Goal: Task Accomplishment & Management: Complete application form

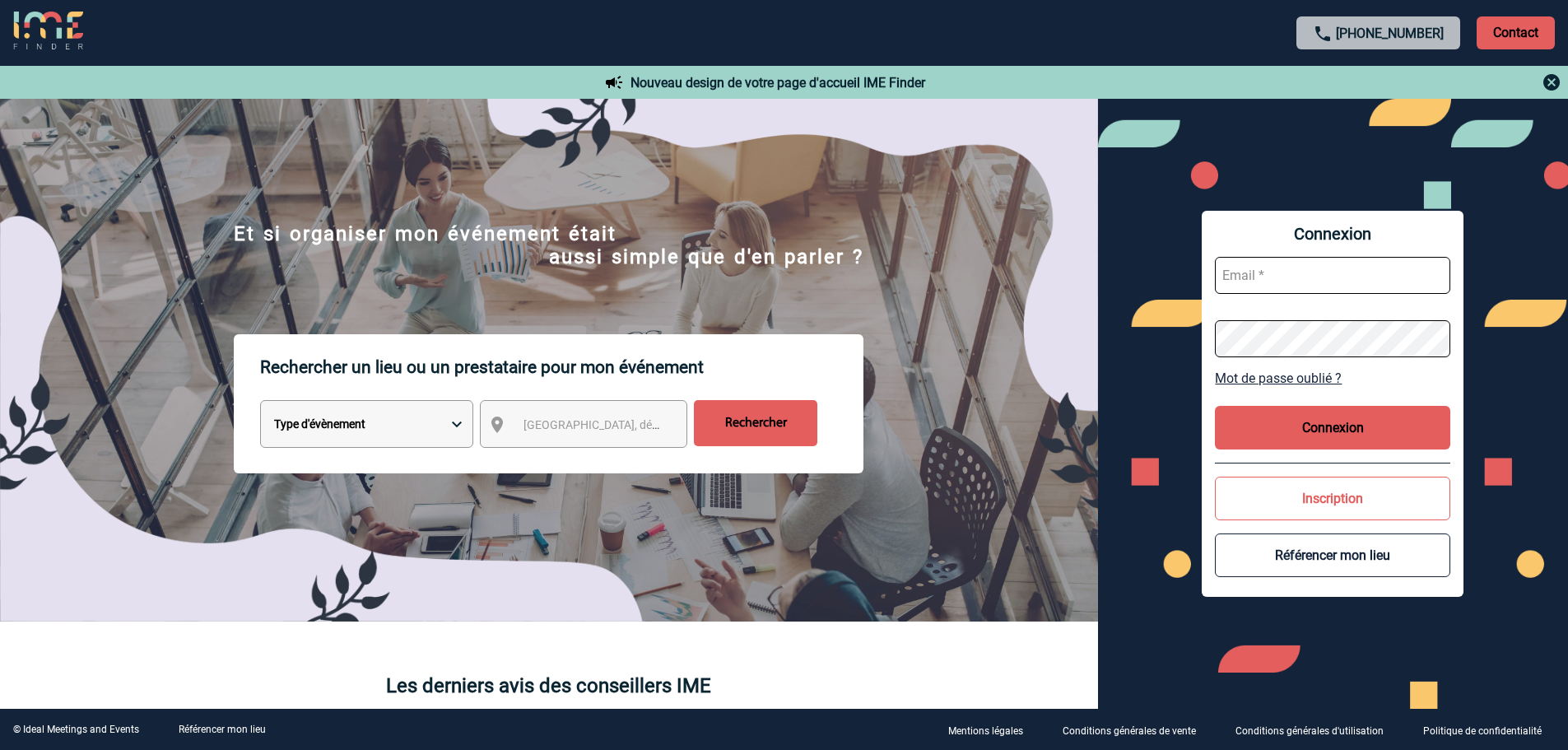
type input "leila.obremski@capgemini.com"
click at [1355, 422] on button "Connexion" at bounding box center [1333, 428] width 235 height 43
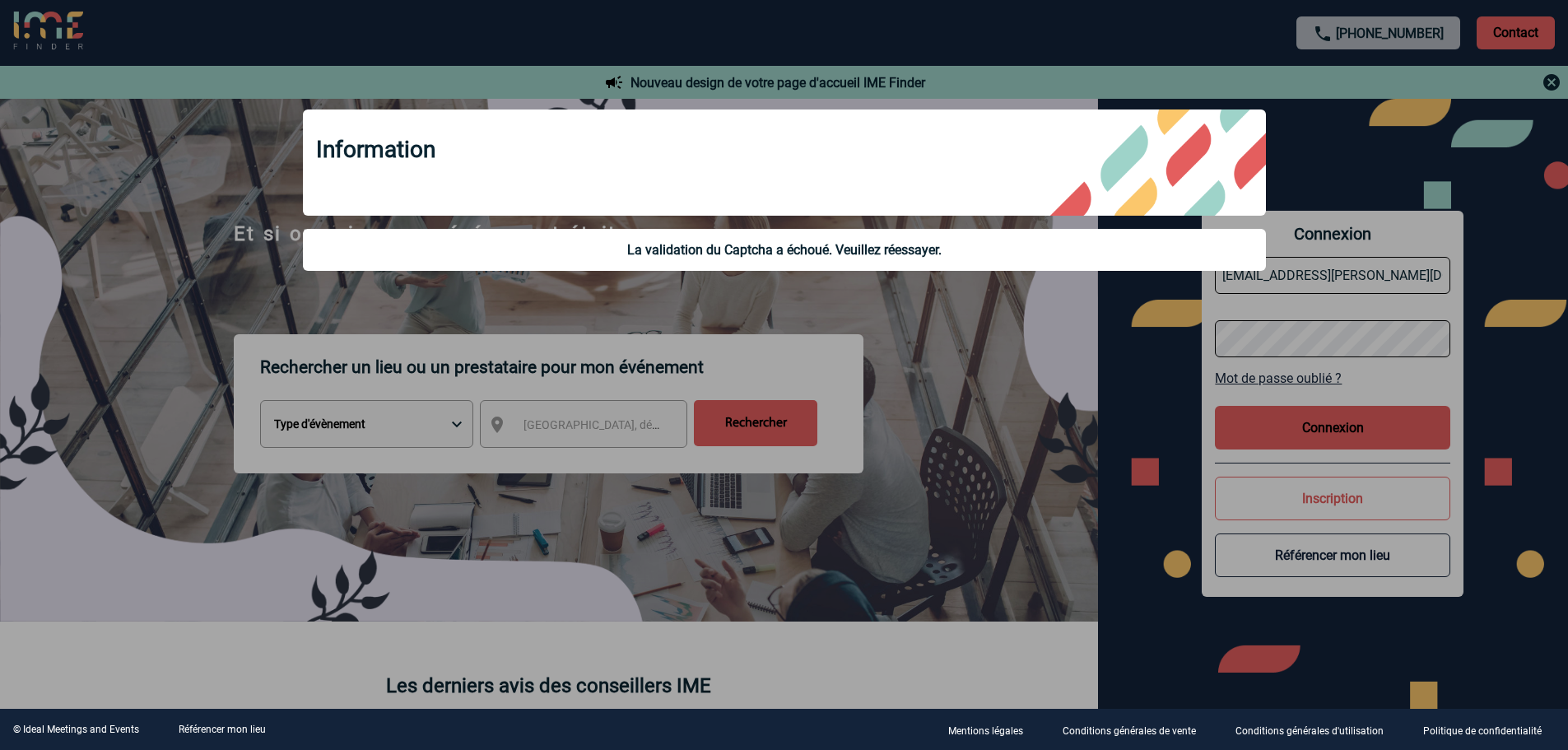
click at [1294, 422] on div at bounding box center [784, 375] width 1568 height 750
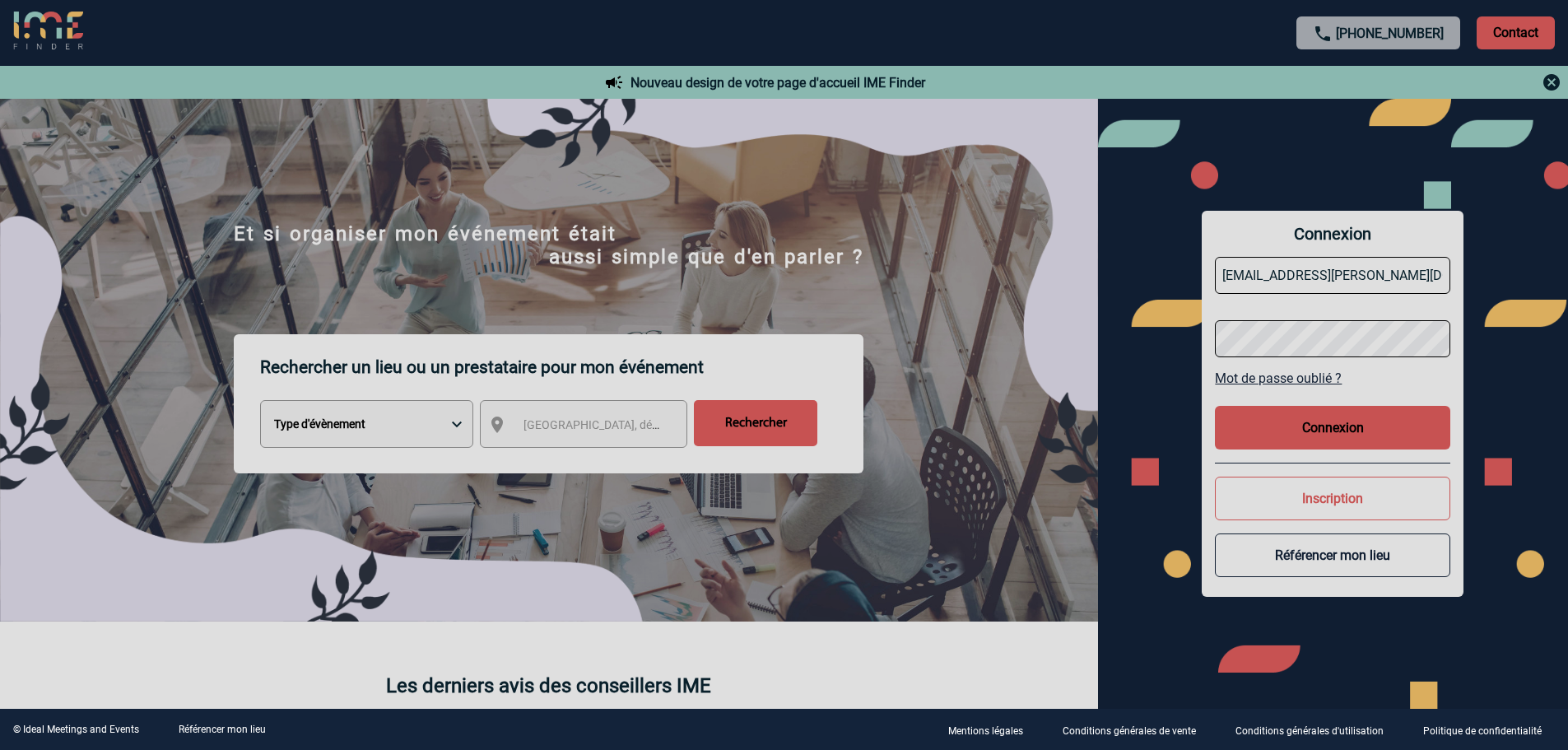
click at [1305, 432] on div at bounding box center [784, 375] width 1568 height 750
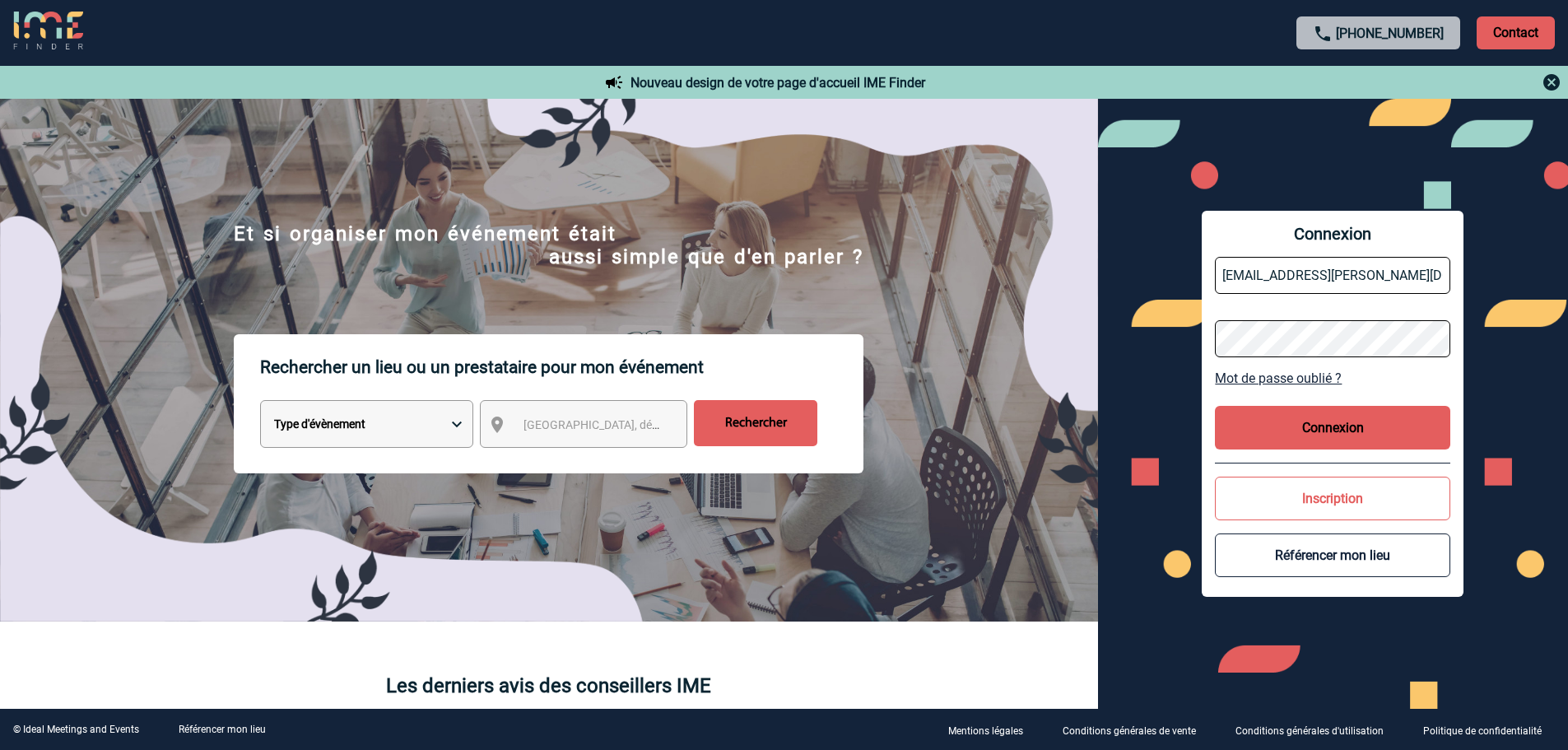
click at [1298, 426] on button "Connexion" at bounding box center [1333, 428] width 235 height 43
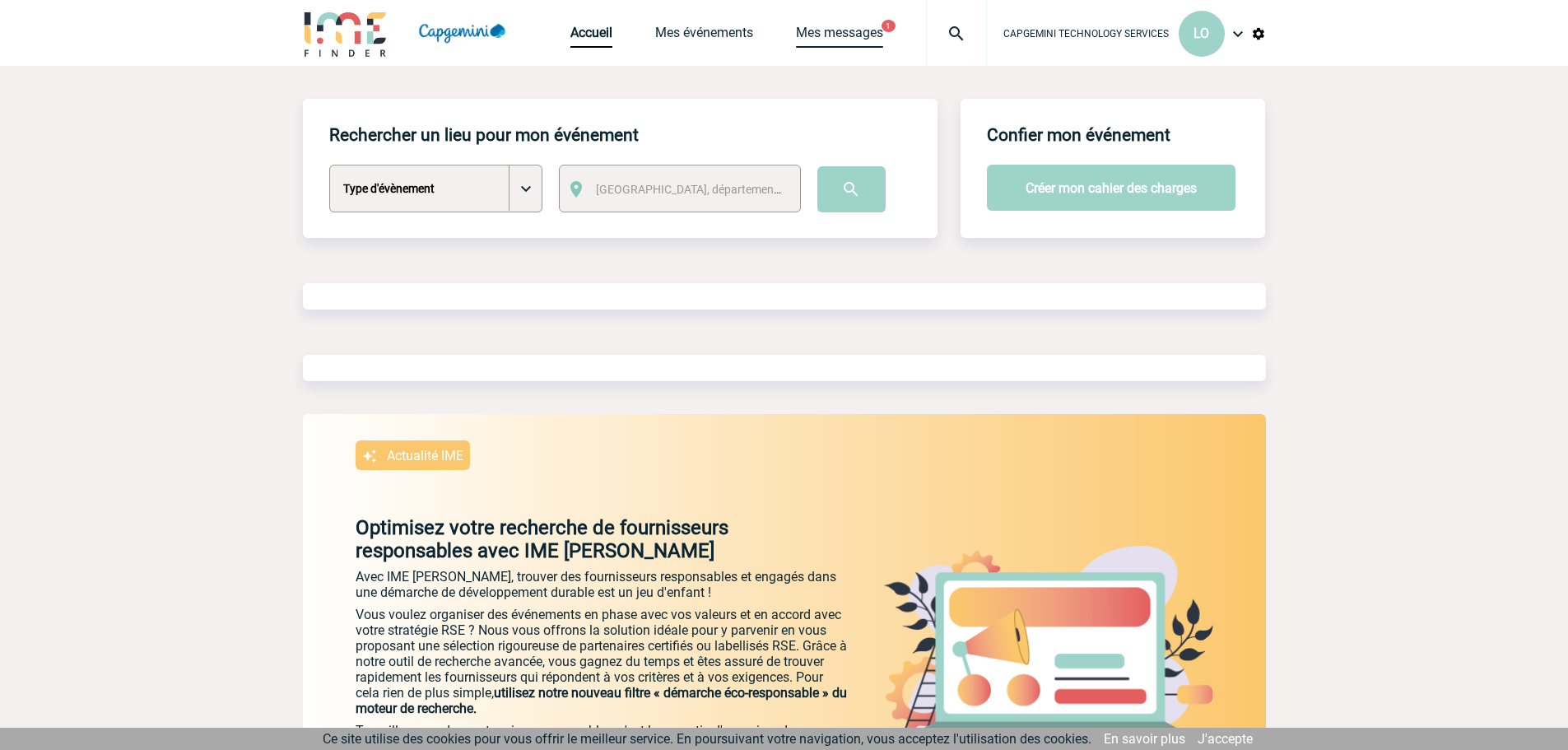
click at [857, 33] on link "Mes messages" at bounding box center [839, 35] width 87 height 23
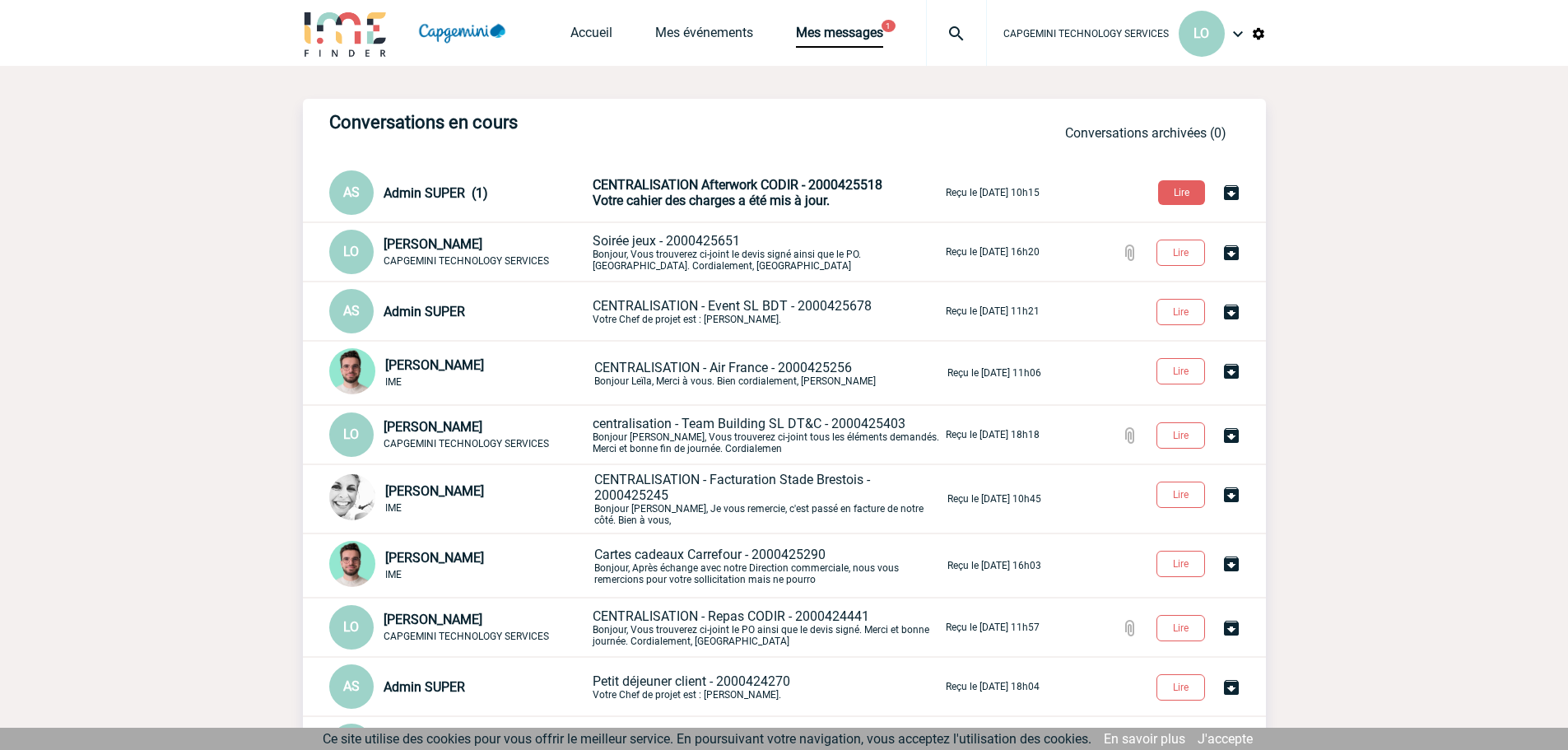
click at [726, 185] on span "CENTRALISATION Afterwork CODIR - 2000425518" at bounding box center [737, 185] width 289 height 15
click at [702, 20] on div "Accueil Mes événements Mes messages Projet, client Projet, client" at bounding box center [779, 33] width 417 height 66
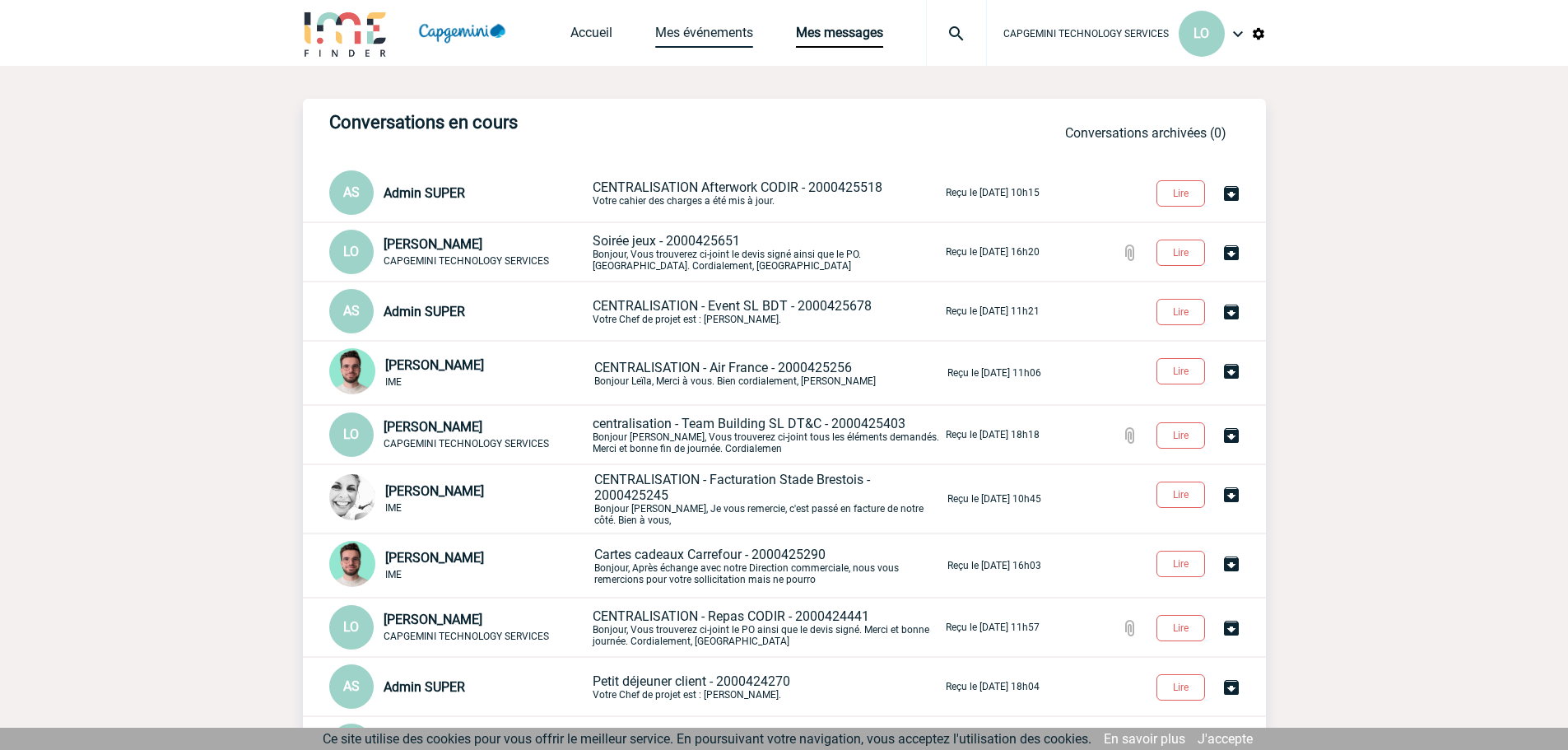
click at [693, 35] on link "Mes événements" at bounding box center [704, 35] width 98 height 23
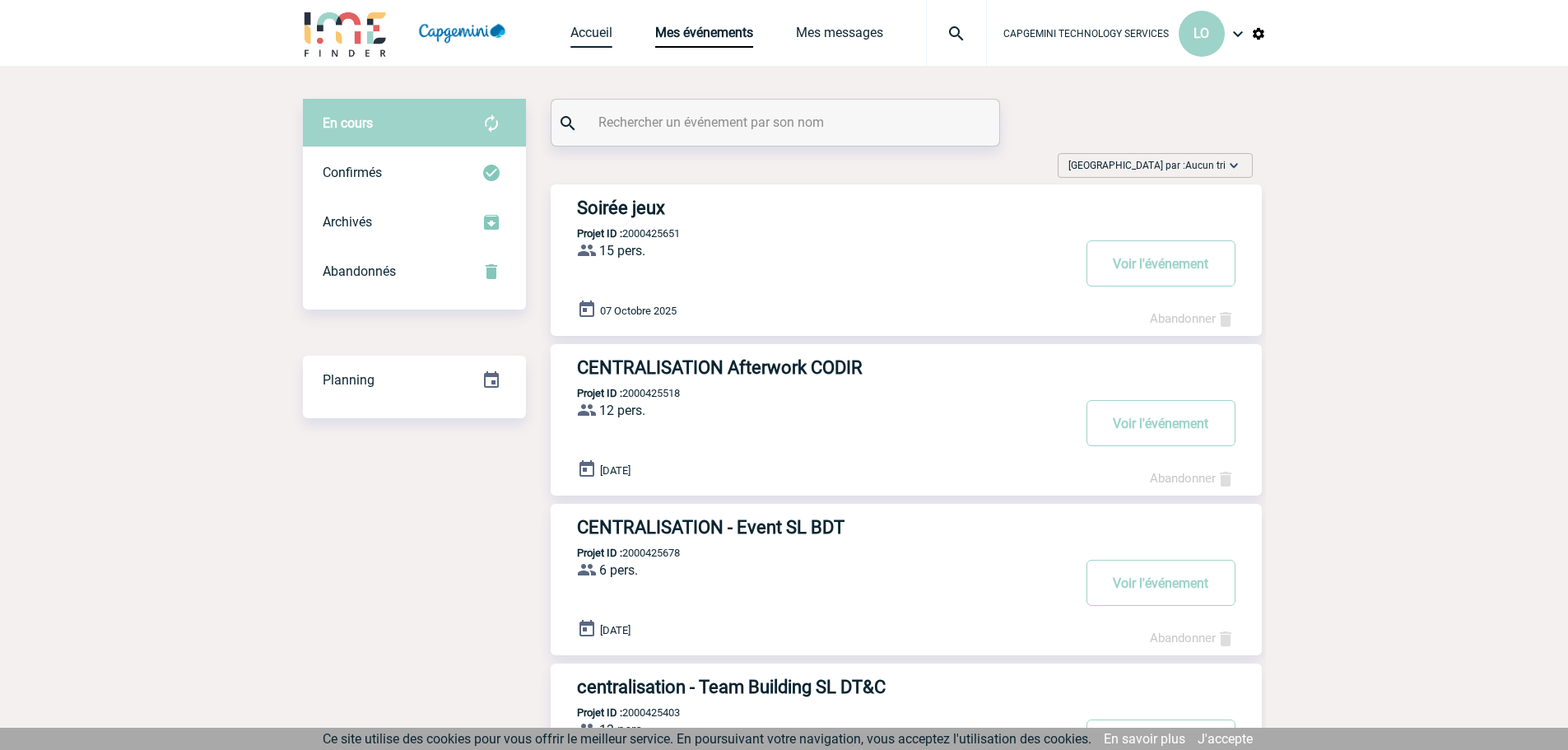
click at [597, 32] on link "Accueil" at bounding box center [591, 35] width 42 height 23
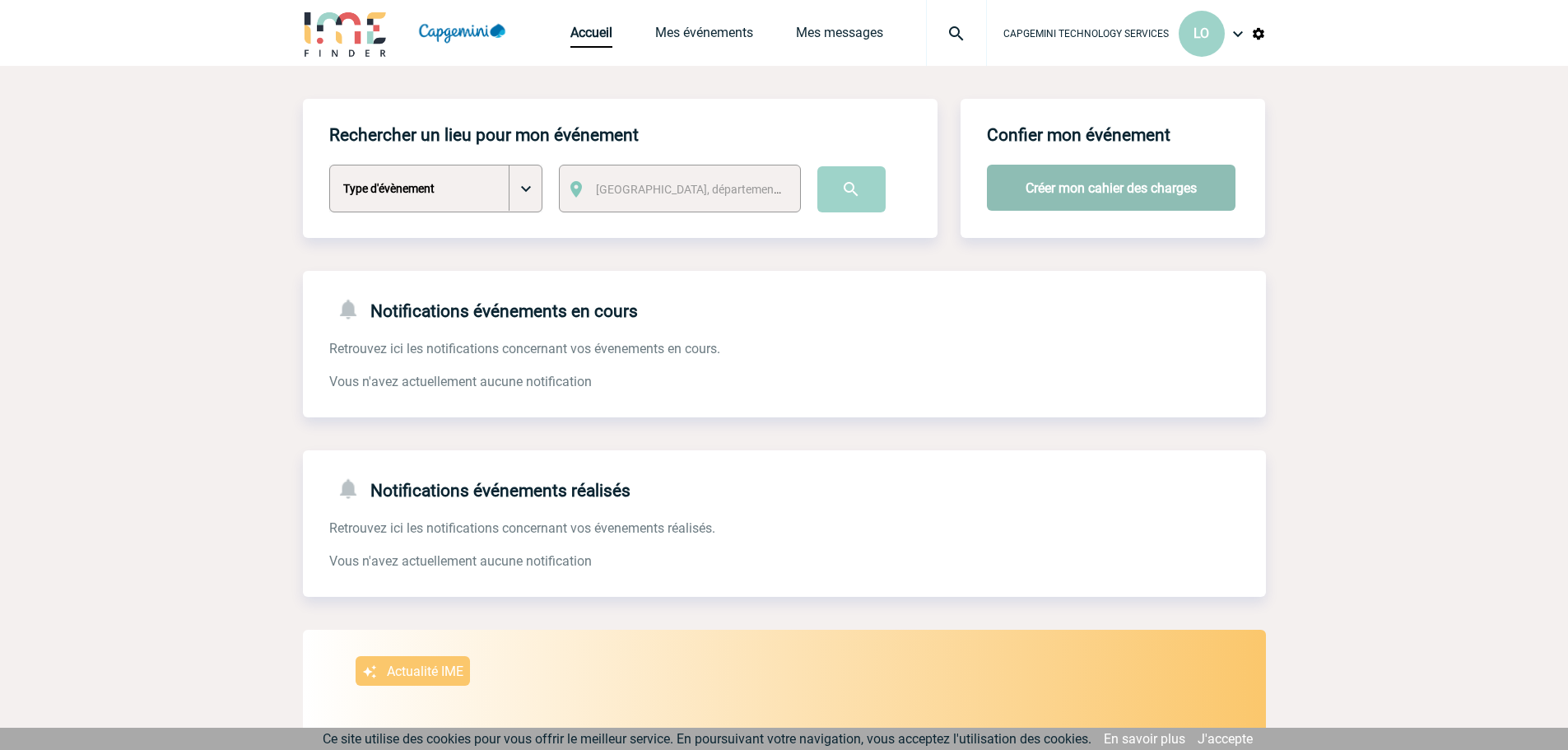
click at [1041, 188] on button "Créer mon cahier des charges" at bounding box center [1110, 187] width 249 height 46
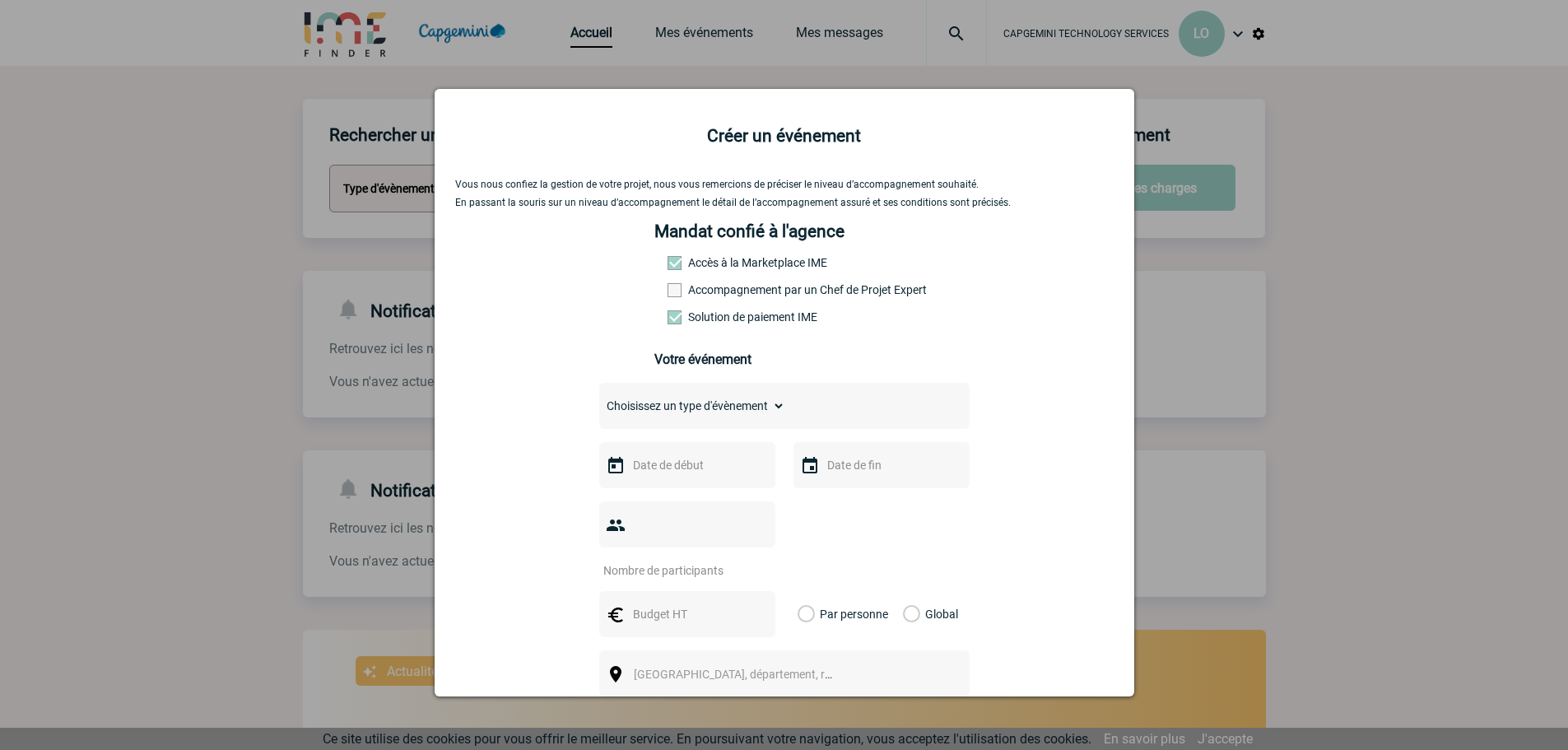
click at [687, 417] on select "Choisissez un type d'évènement Séminaire avec nuitée Séminaire sans nuitée Repa…" at bounding box center [693, 405] width 186 height 23
select select "5"
click at [600, 399] on select "Choisissez un type d'évènement Séminaire avec nuitée Séminaire sans nuitée Repa…" at bounding box center [693, 405] width 186 height 23
click at [675, 472] on input "text" at bounding box center [685, 465] width 114 height 22
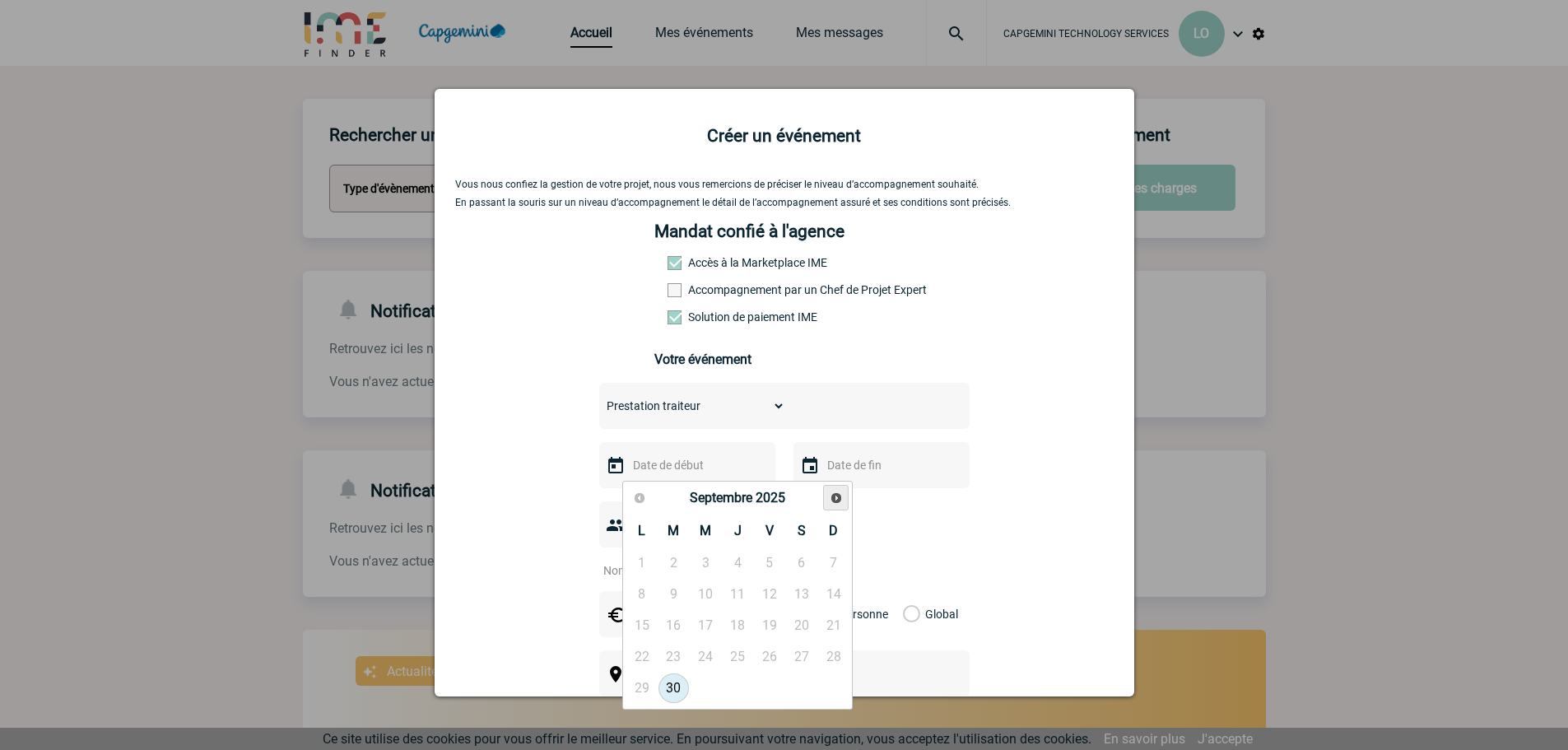
click at [839, 493] on span "Suivant" at bounding box center [836, 498] width 14 height 14
click at [665, 596] on link "7" at bounding box center [674, 594] width 31 height 30
type input "07-10-2025"
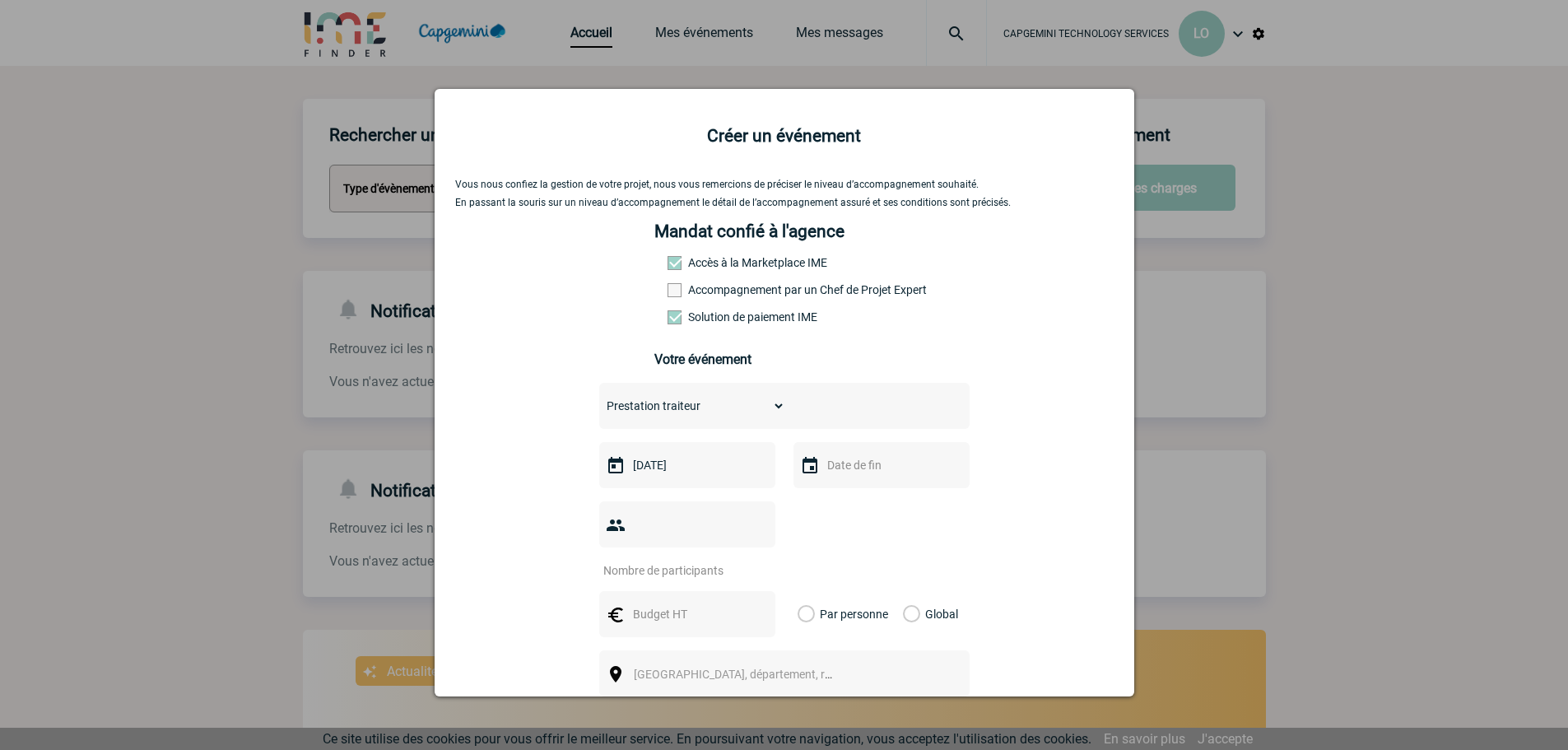
click at [807, 468] on img at bounding box center [810, 466] width 20 height 20
click at [830, 471] on input "text" at bounding box center [880, 465] width 114 height 22
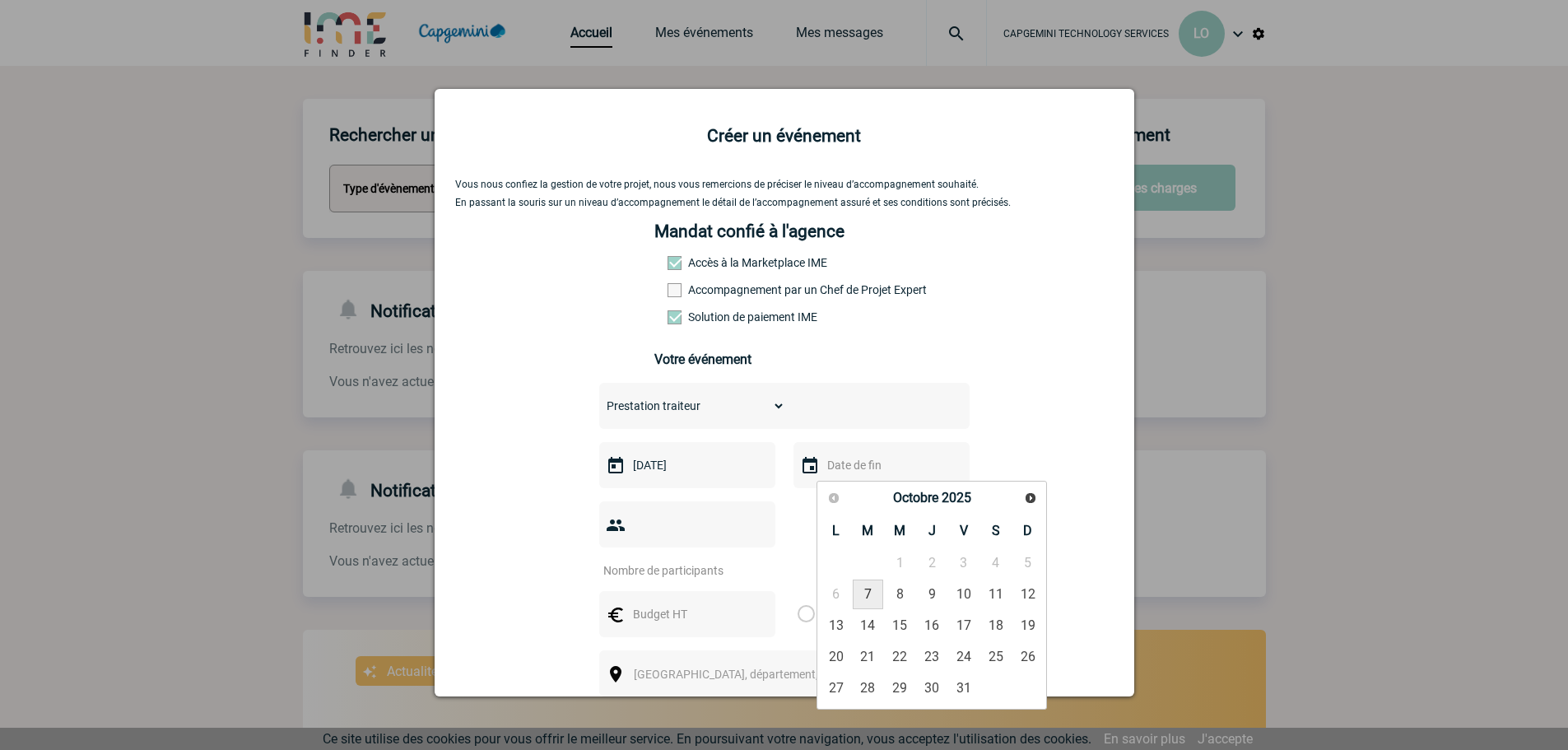
drag, startPoint x: 860, startPoint y: 595, endPoint x: 845, endPoint y: 590, distance: 15.8
click at [860, 594] on link "7" at bounding box center [868, 594] width 31 height 30
type input "07-10-2025"
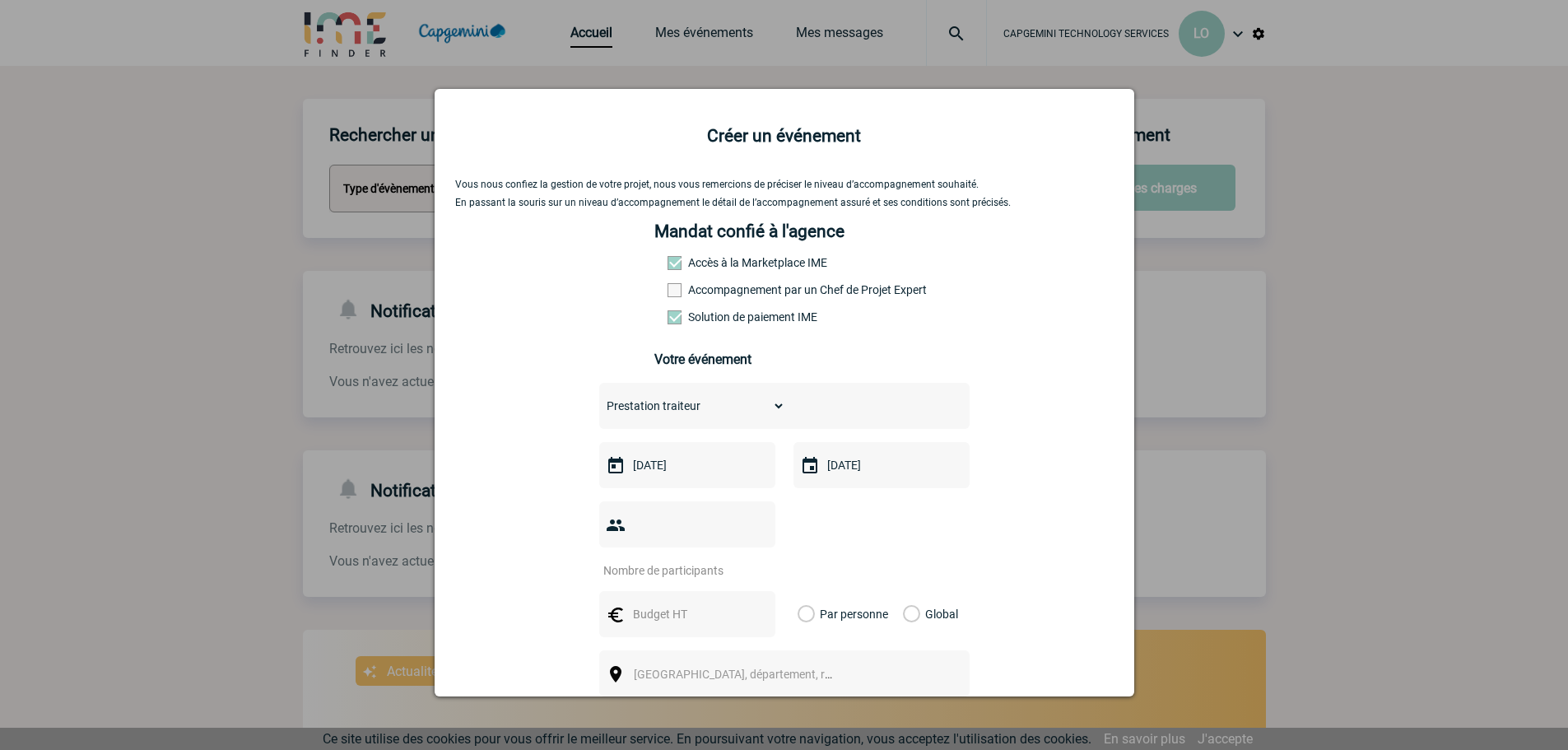
click at [721, 560] on input "number" at bounding box center [676, 571] width 155 height 22
type input "30"
click at [713, 603] on input "text" at bounding box center [685, 614] width 114 height 22
type input "200"
click at [903, 592] on label "Global" at bounding box center [909, 614] width 11 height 46
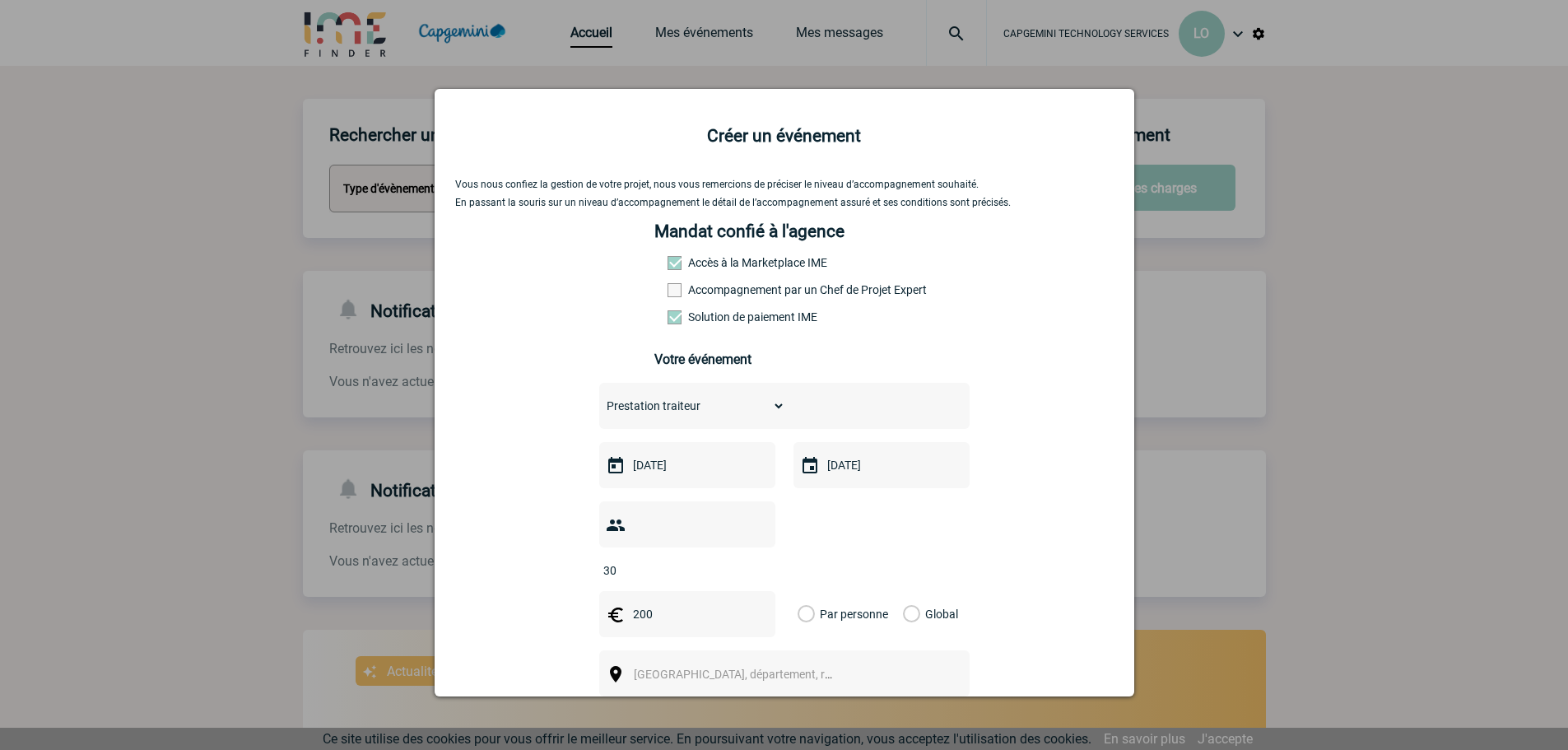
click at [0, 0] on input "Global" at bounding box center [0, 0] width 0 height 0
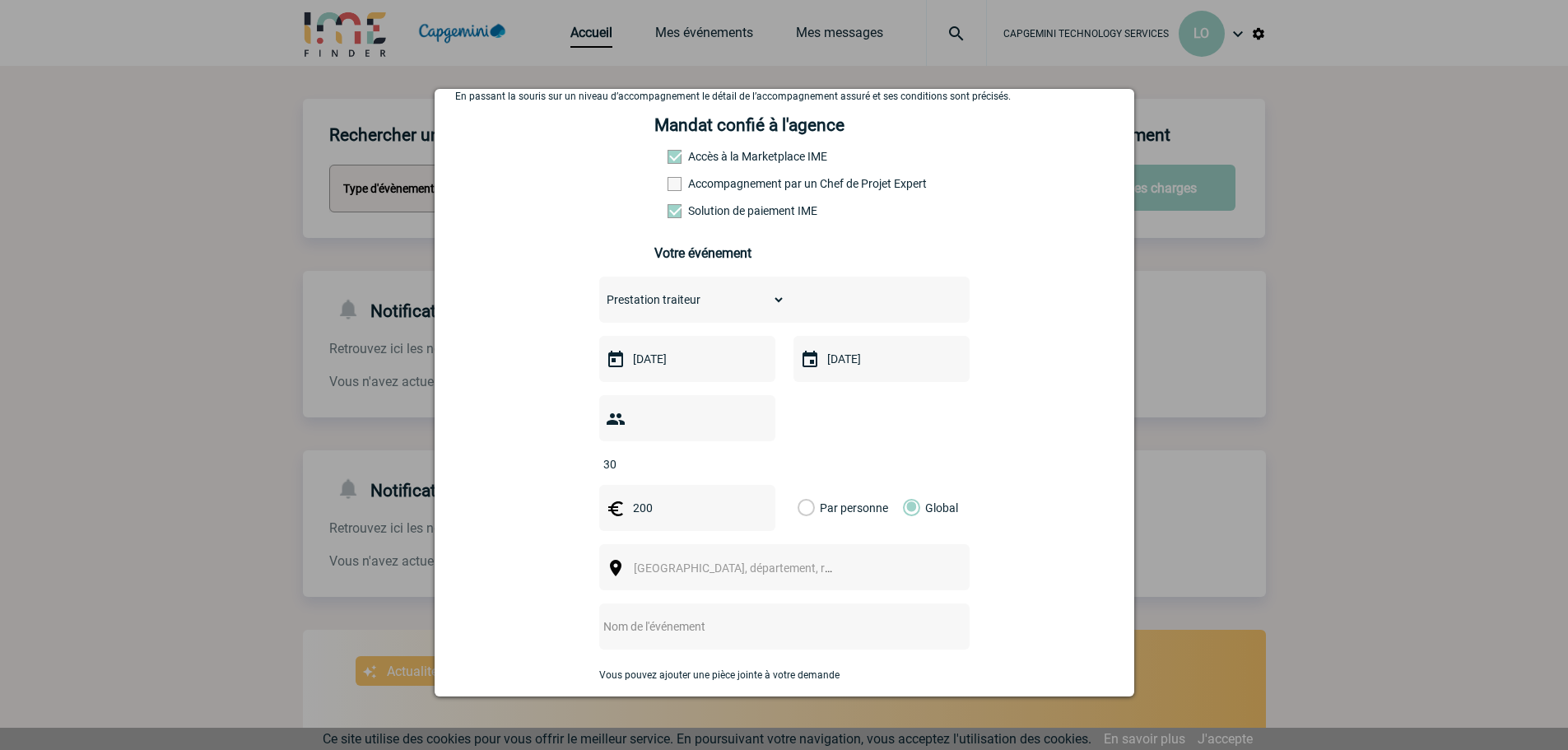
scroll to position [247, 0]
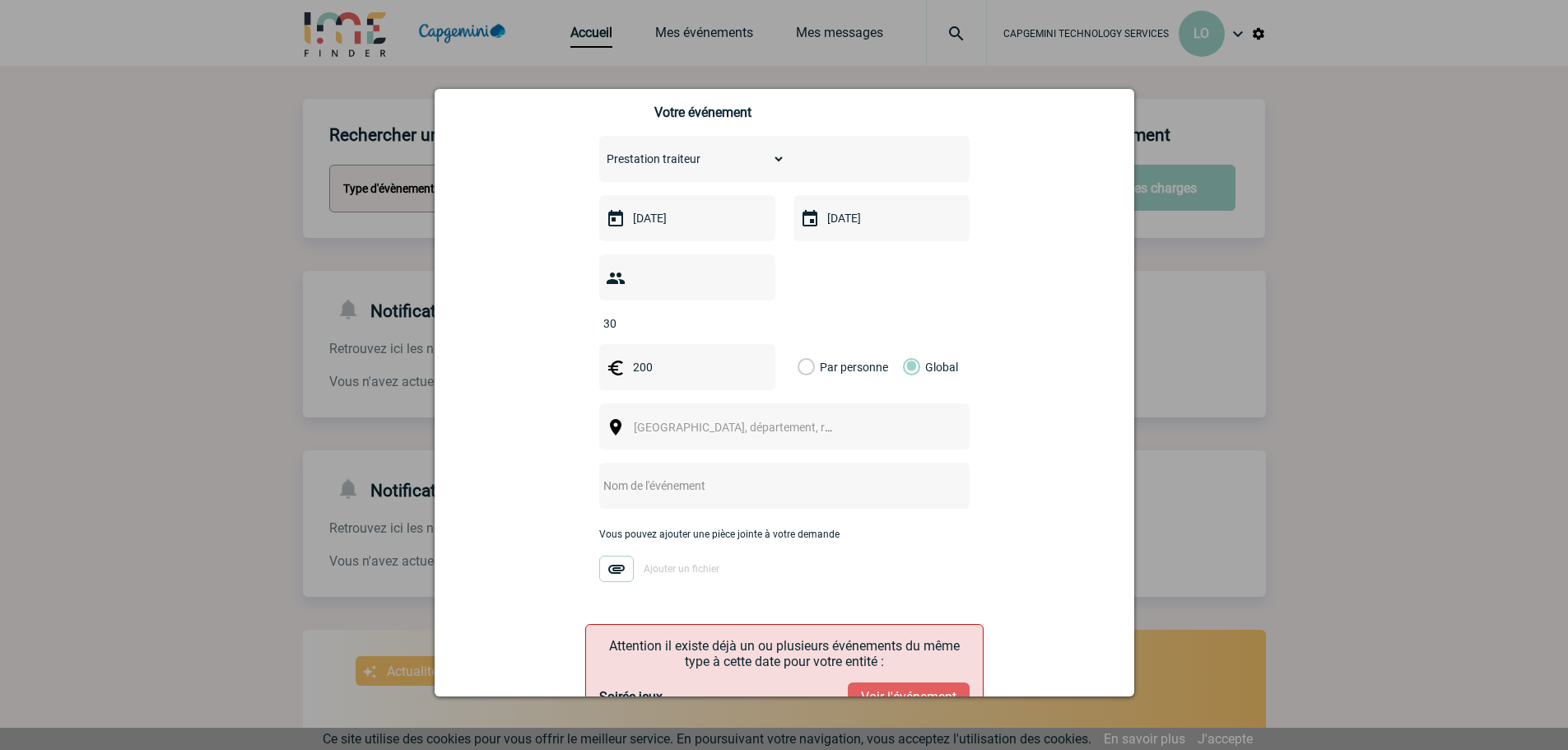
click at [669, 421] on span "Ville, département, région..." at bounding box center [748, 427] width 229 height 14
click at [673, 421] on span "Ville, département, région..." at bounding box center [748, 427] width 229 height 14
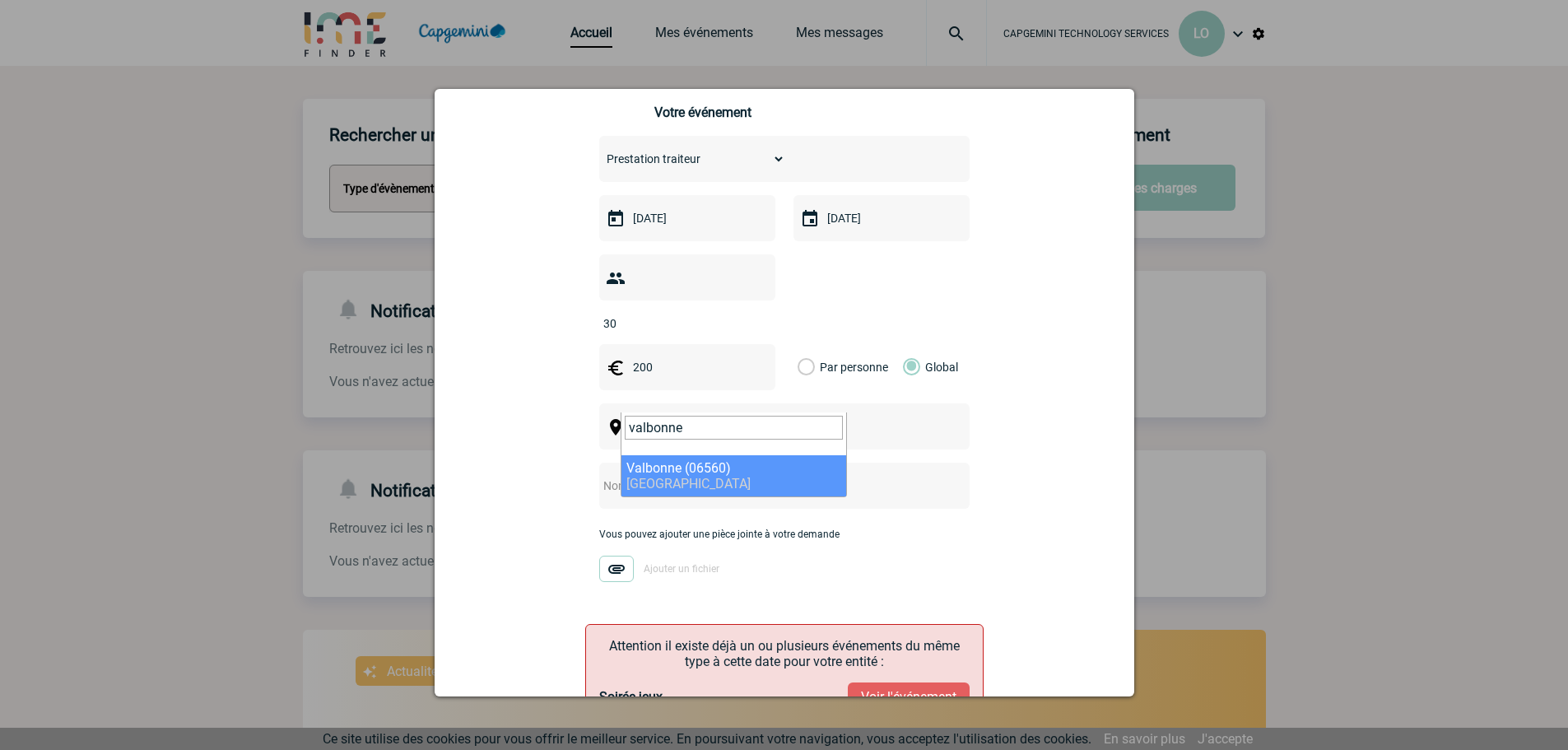
type input "valbonne"
select select "7179"
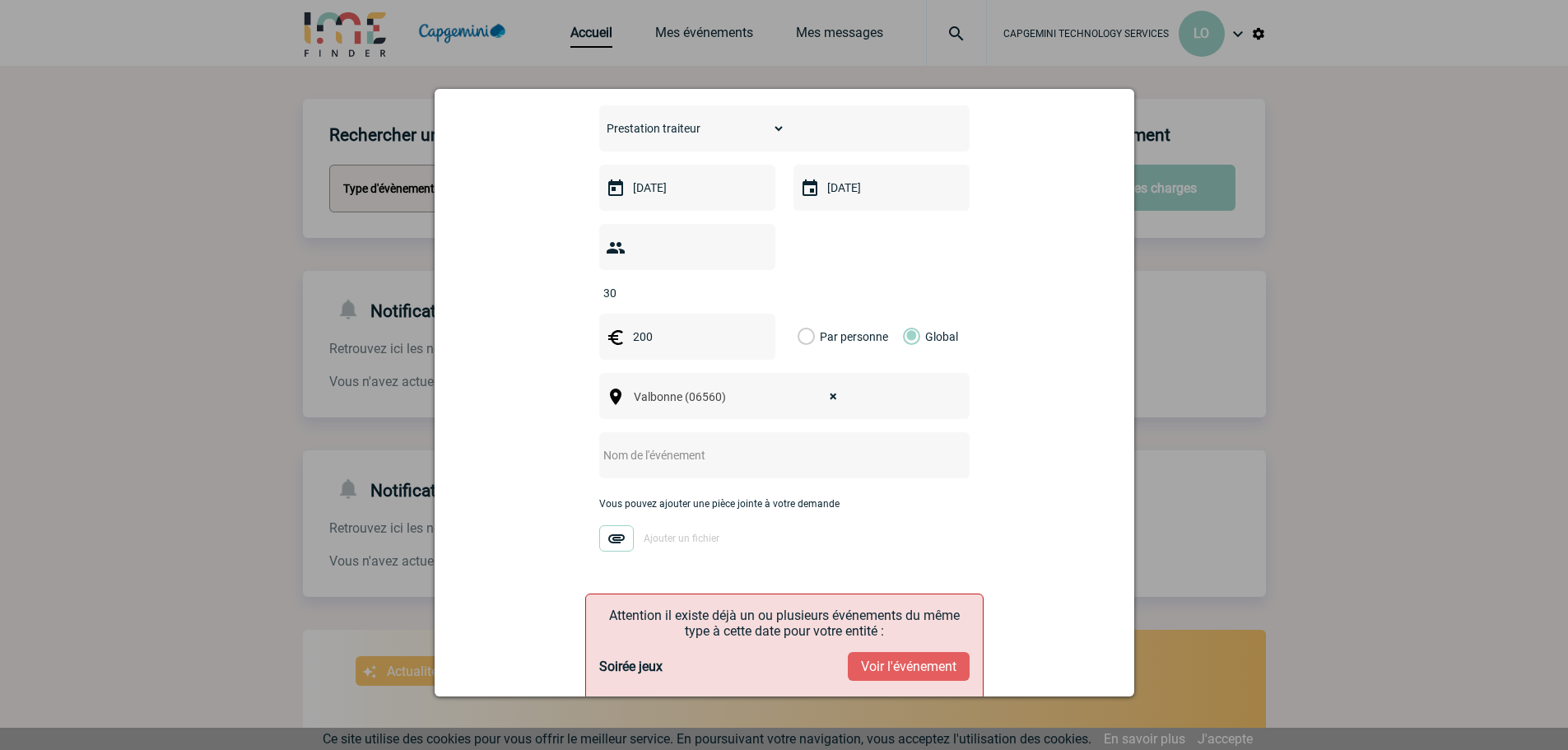
scroll to position [329, 0]
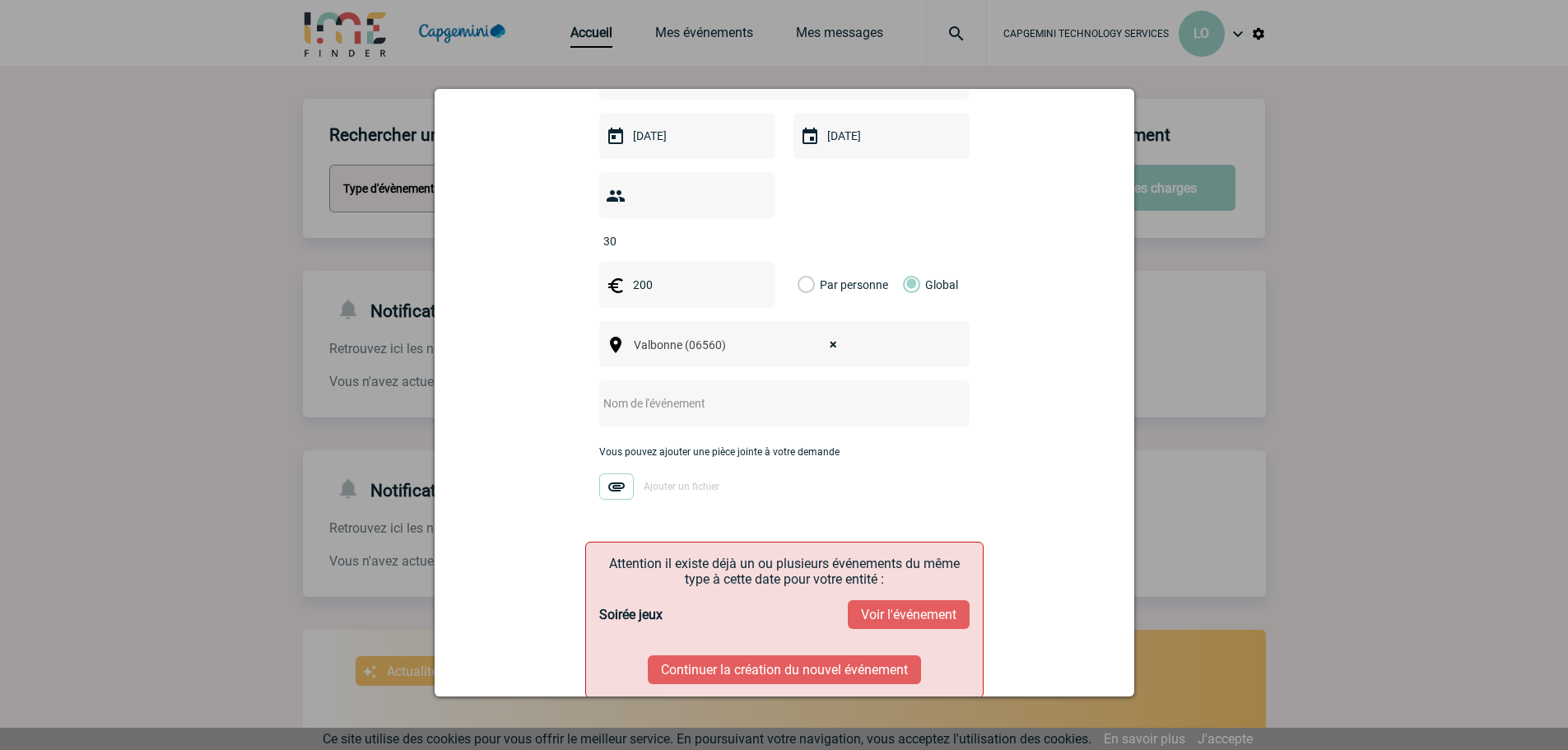
click at [705, 393] on input "text" at bounding box center [762, 403] width 326 height 22
click at [694, 393] on input "text" at bounding box center [762, 403] width 326 height 22
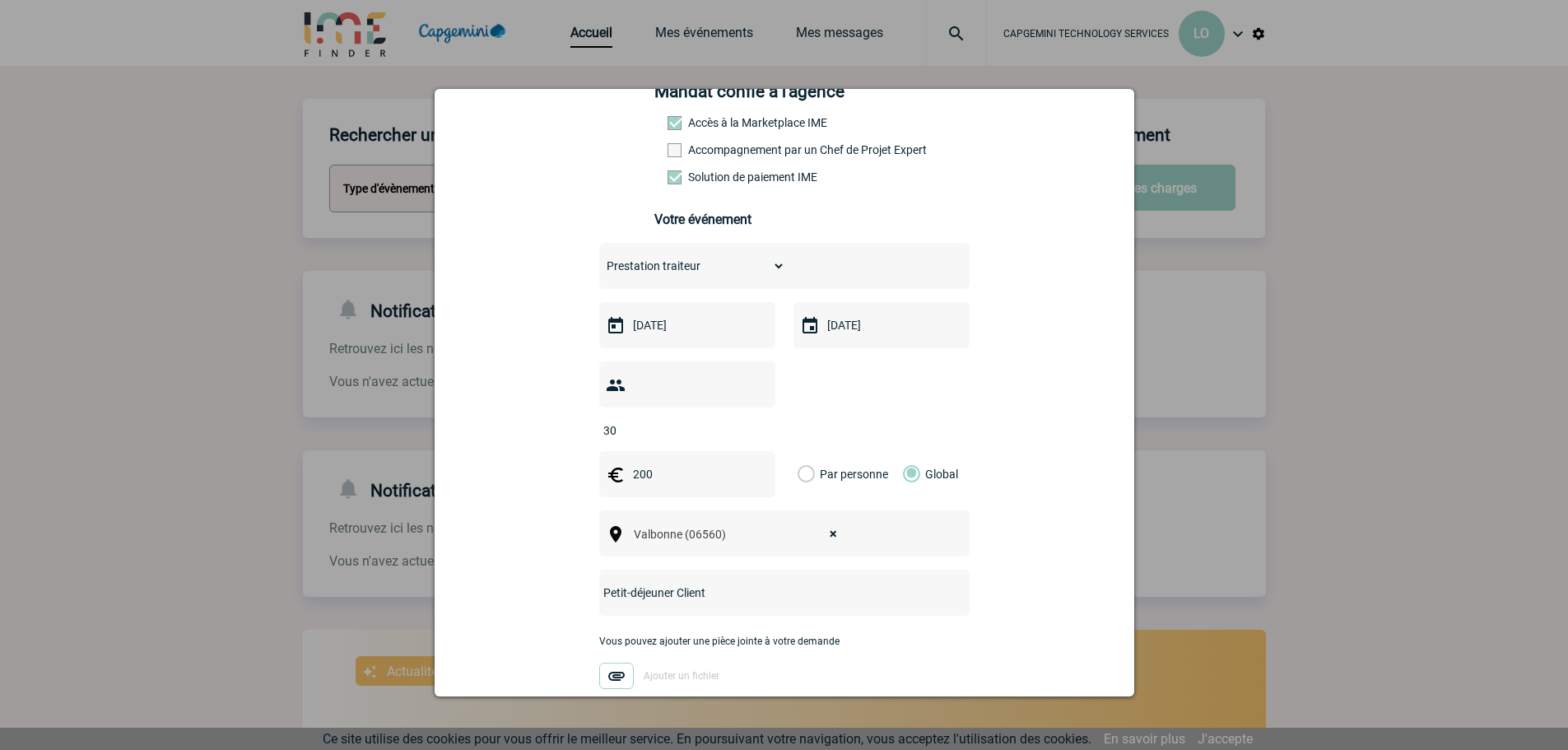
scroll to position [356, 0]
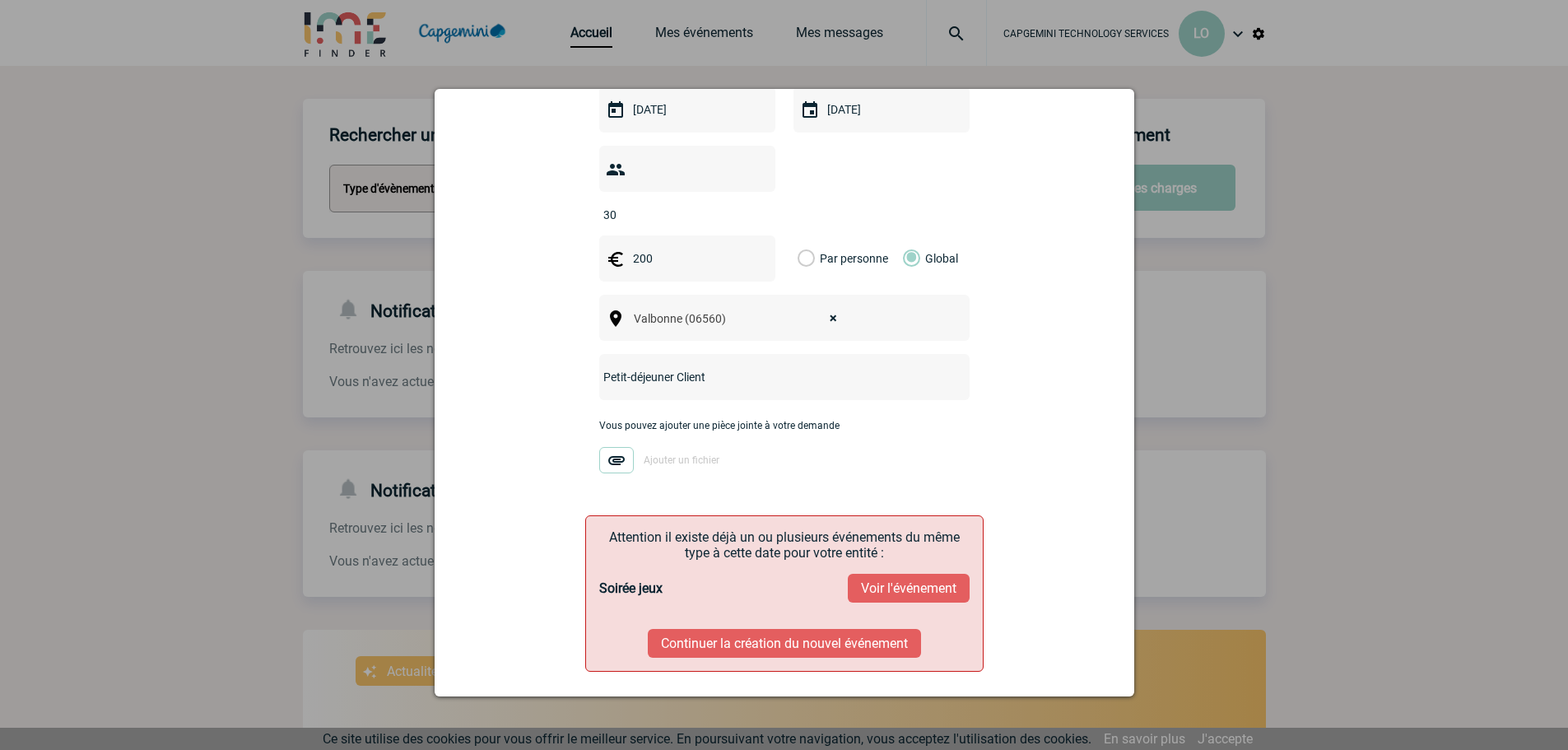
type input "Petit-déjeuner Client"
click at [807, 629] on button "Continuer la création du nouvel événement" at bounding box center [784, 643] width 273 height 29
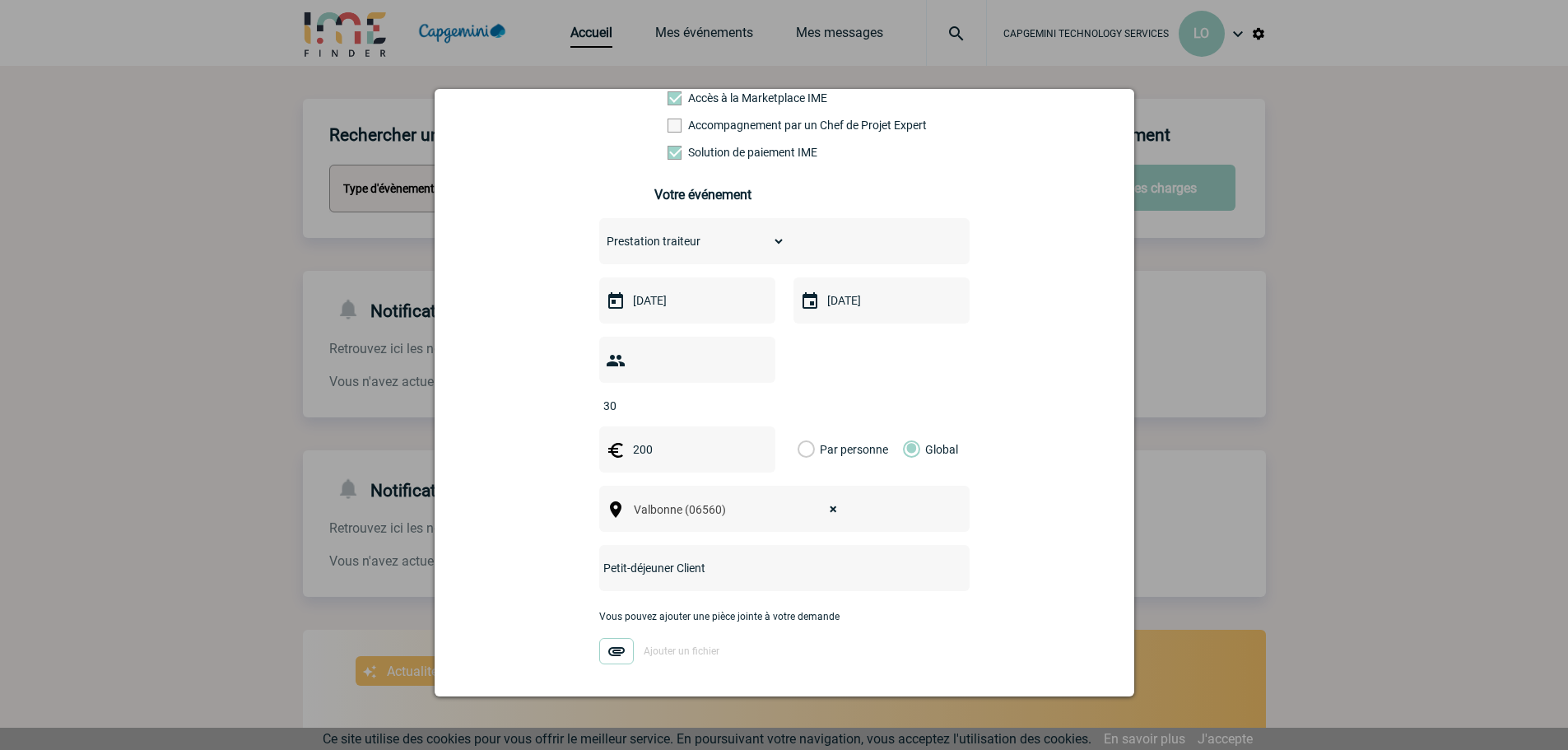
scroll to position [232, 0]
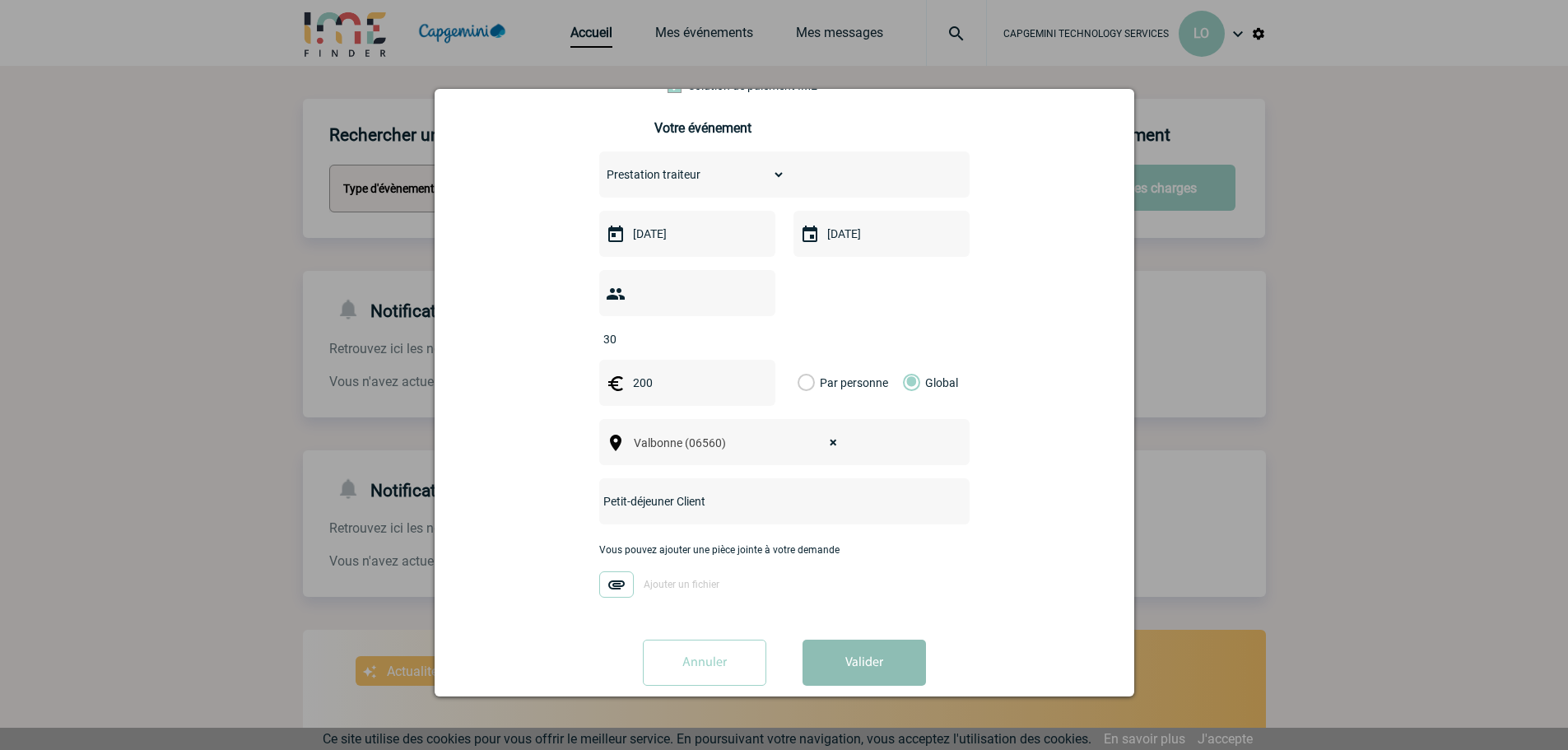
click at [877, 640] on button "Valider" at bounding box center [864, 662] width 124 height 46
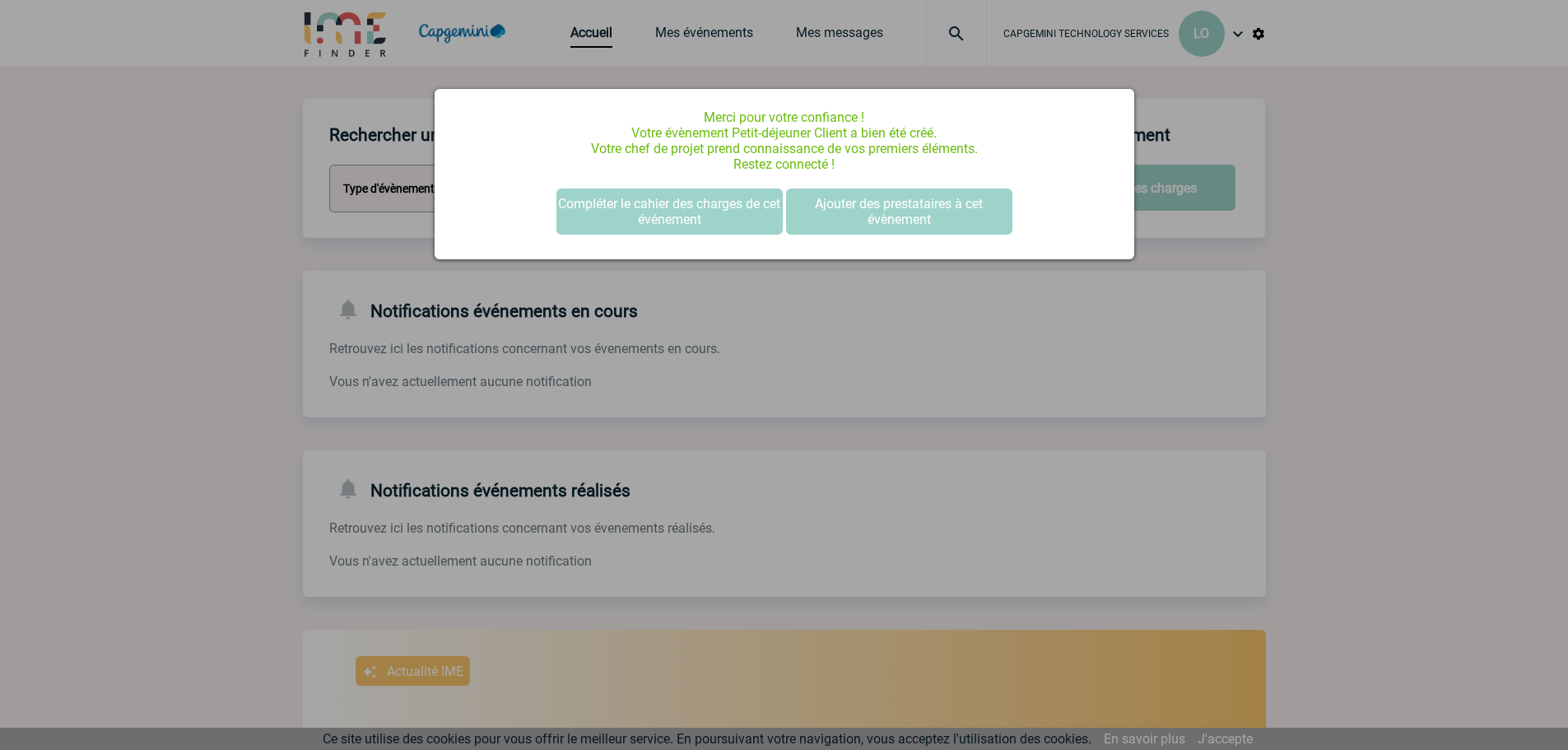
scroll to position [0, 0]
click at [381, 287] on div at bounding box center [784, 375] width 1568 height 750
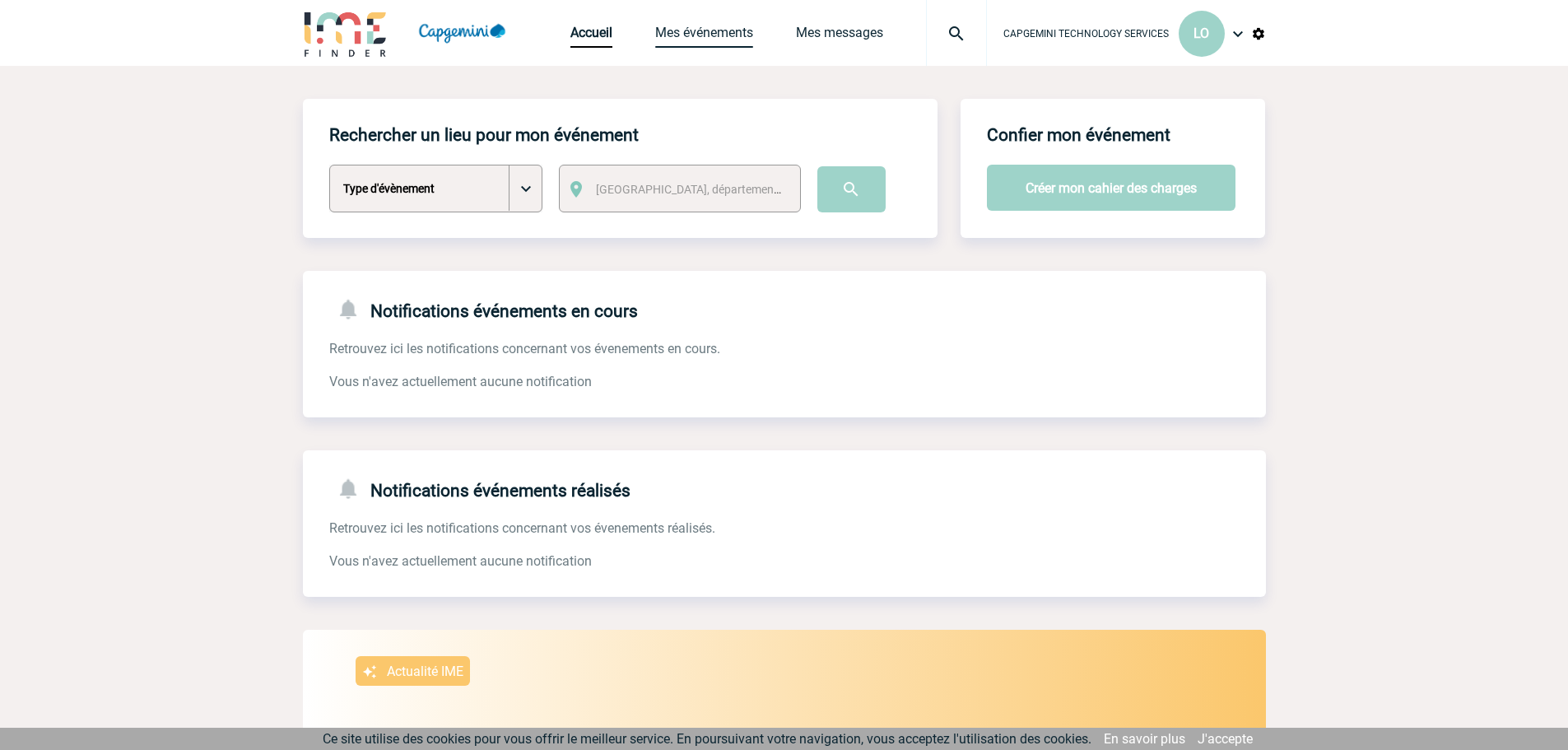
drag, startPoint x: 719, startPoint y: 30, endPoint x: 724, endPoint y: 51, distance: 21.6
click at [719, 30] on link "Mes événements" at bounding box center [704, 35] width 98 height 23
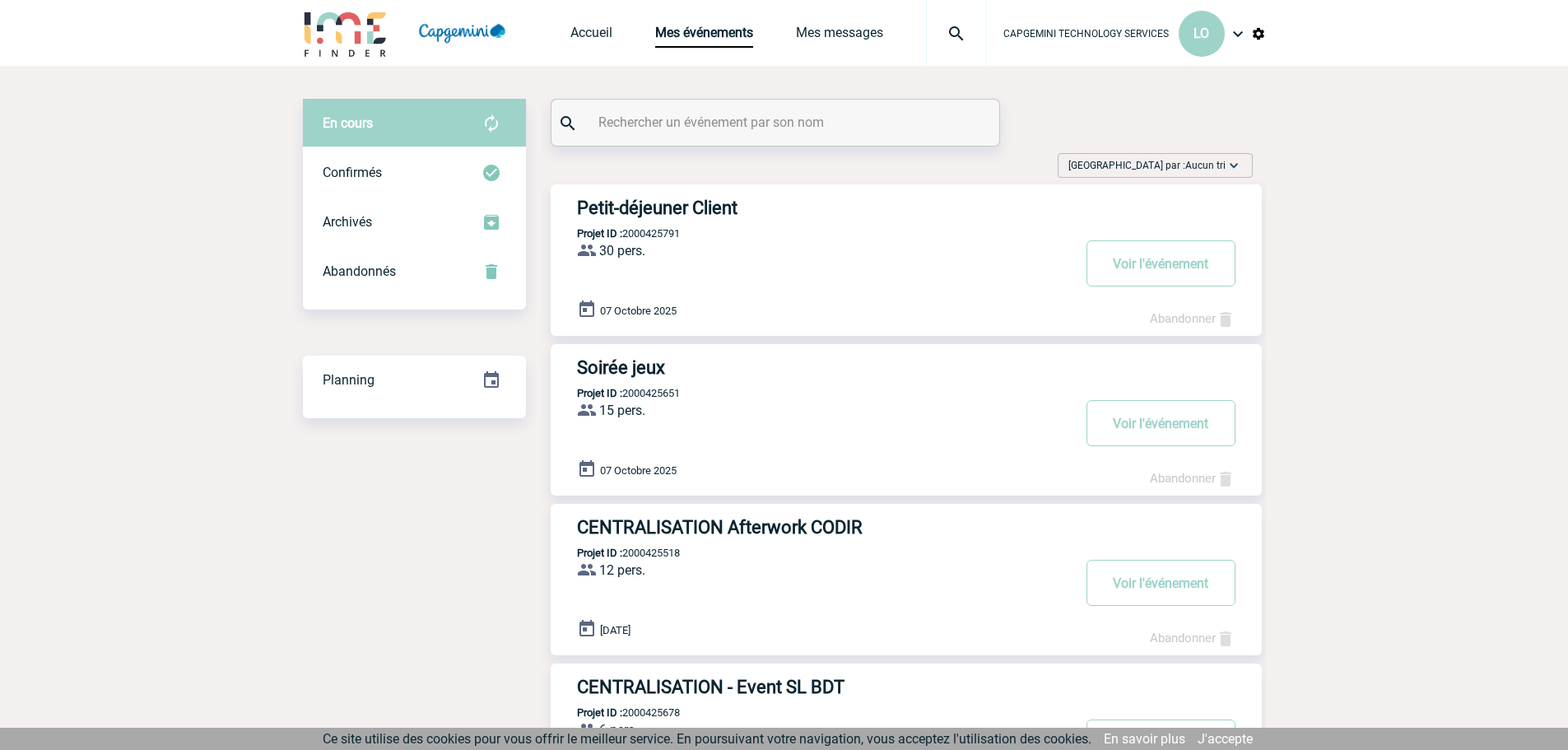
click at [706, 208] on h3 "Petit-déjeuner Client" at bounding box center [824, 207] width 494 height 21
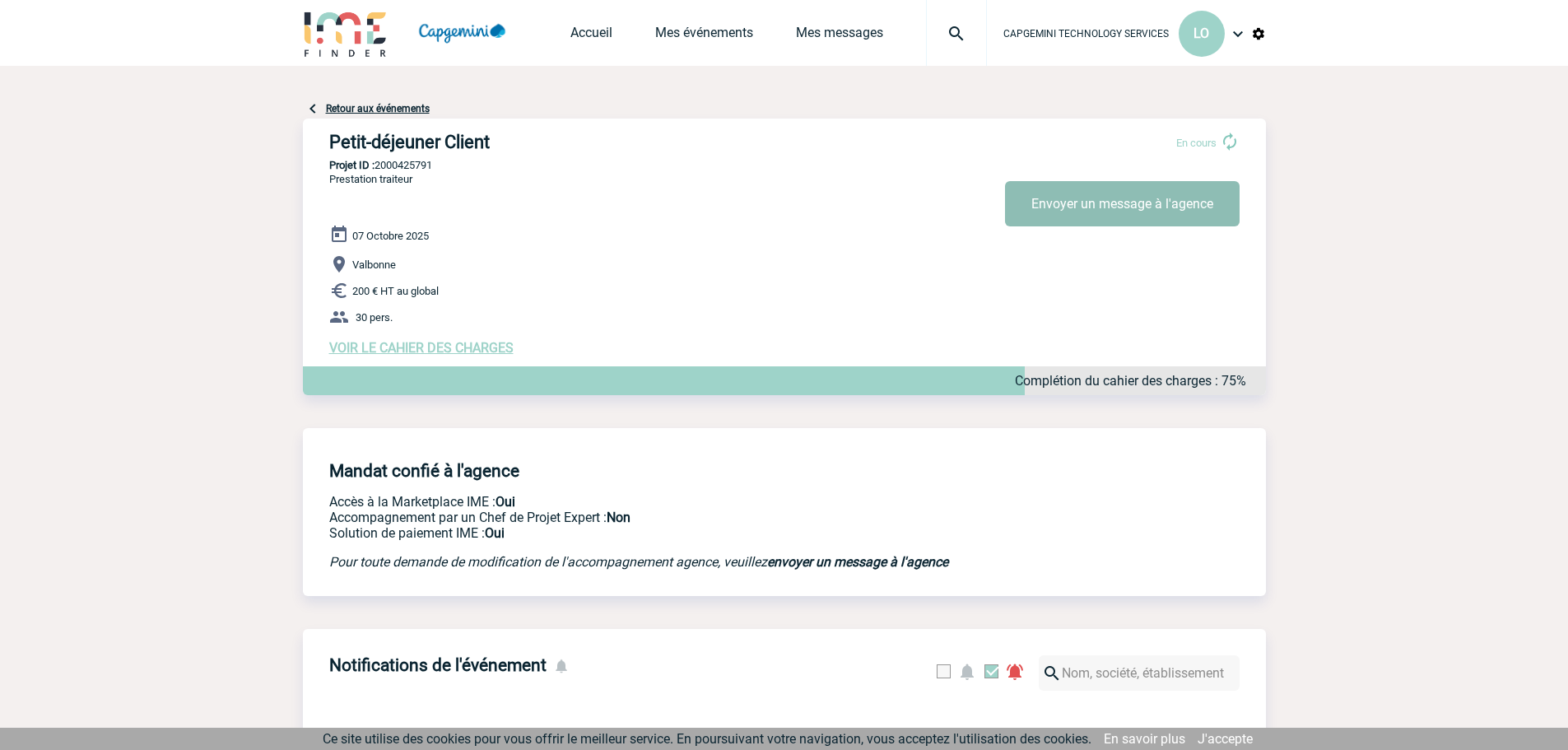
click at [1034, 197] on button "Envoyer un message à l'agence" at bounding box center [1121, 204] width 234 height 45
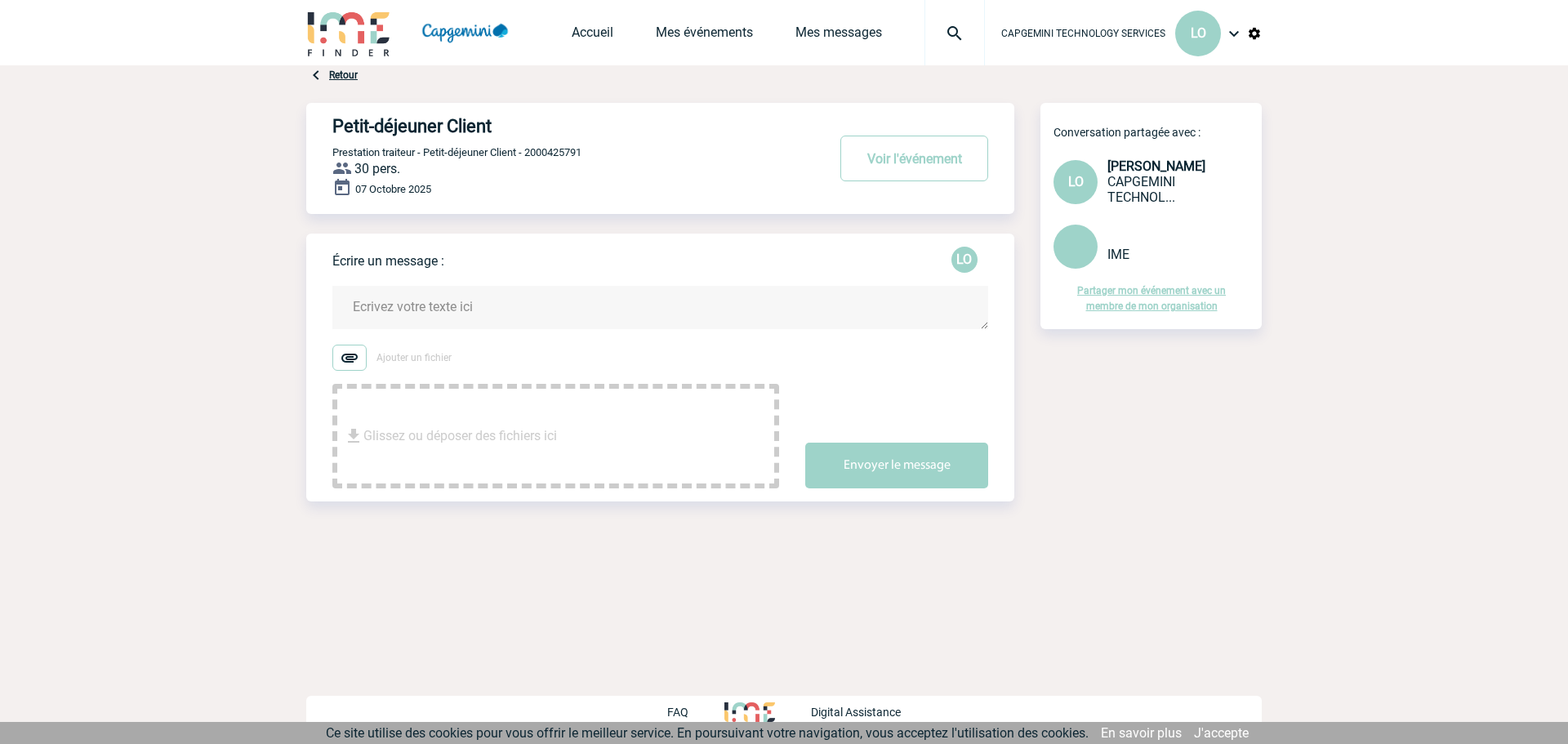
click at [488, 312] on textarea at bounding box center [659, 308] width 656 height 43
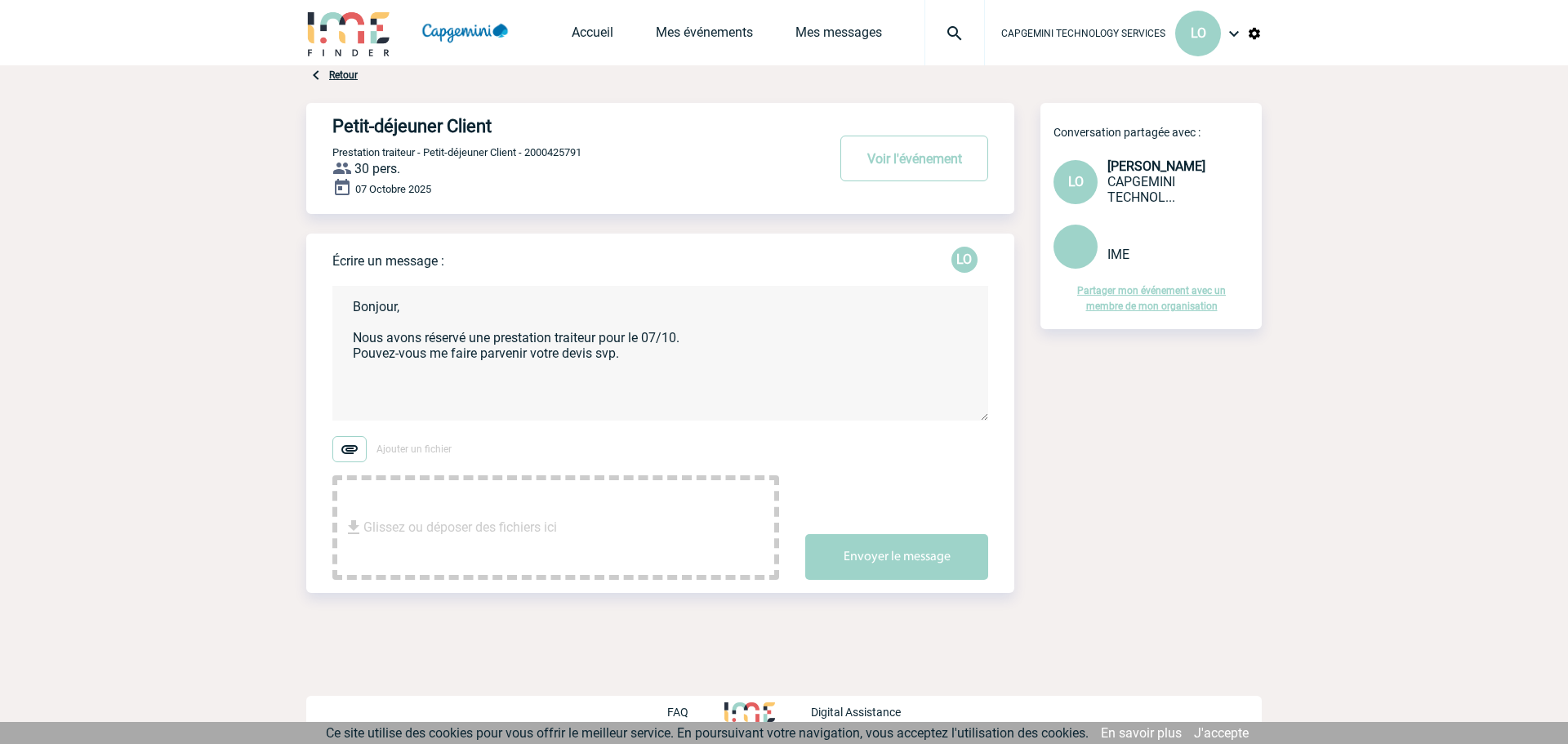
click at [417, 372] on textarea "Bonjour, Nous avons réservé une prestation traiteur pour le 07/10. Pouvez-vous …" at bounding box center [659, 354] width 656 height 135
paste textarea "Tout & Bon Nice 1890, [GEOGRAPHIC_DATA][PERSON_NAME]-[GEOGRAPHIC_DATA] 06220 [G…"
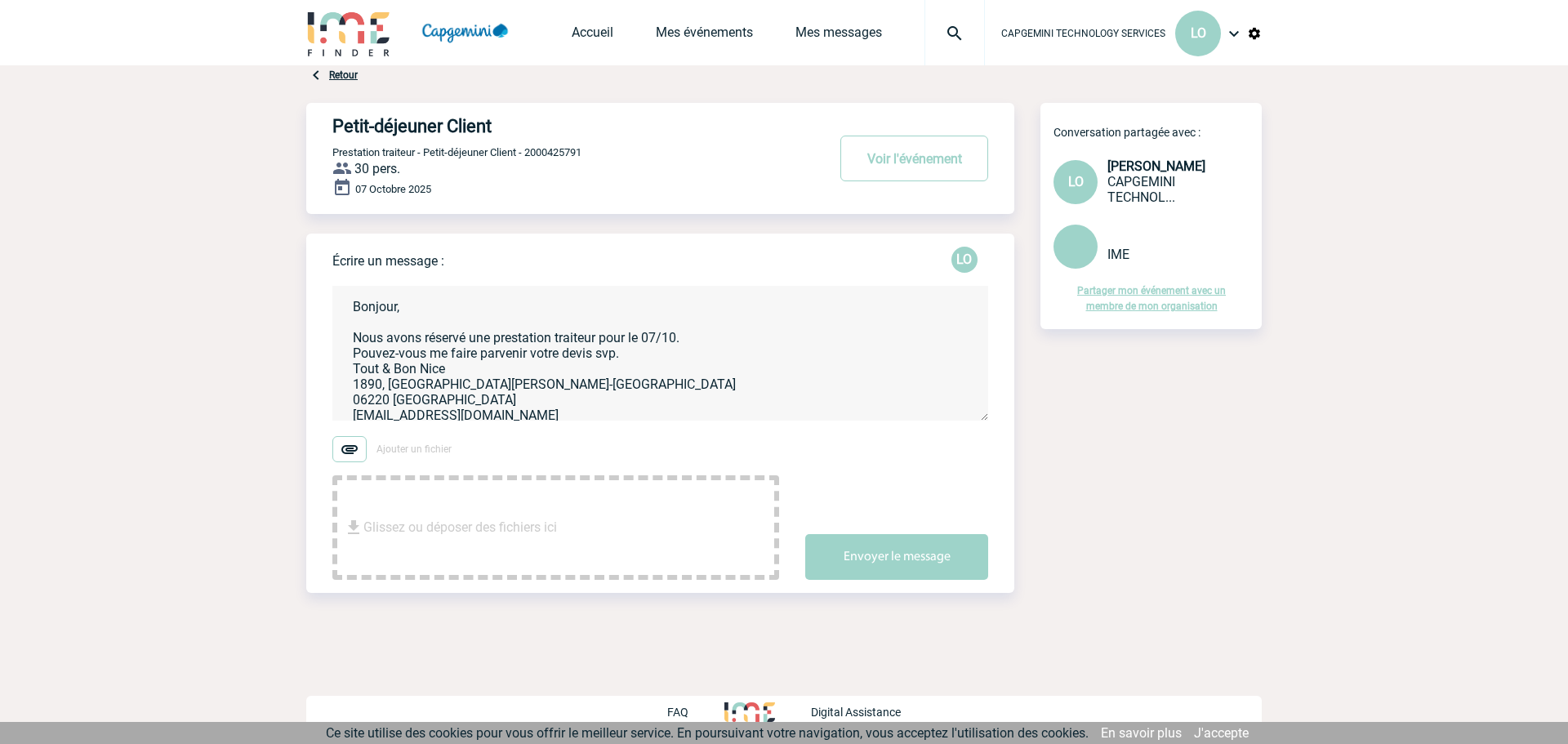
scroll to position [19, 0]
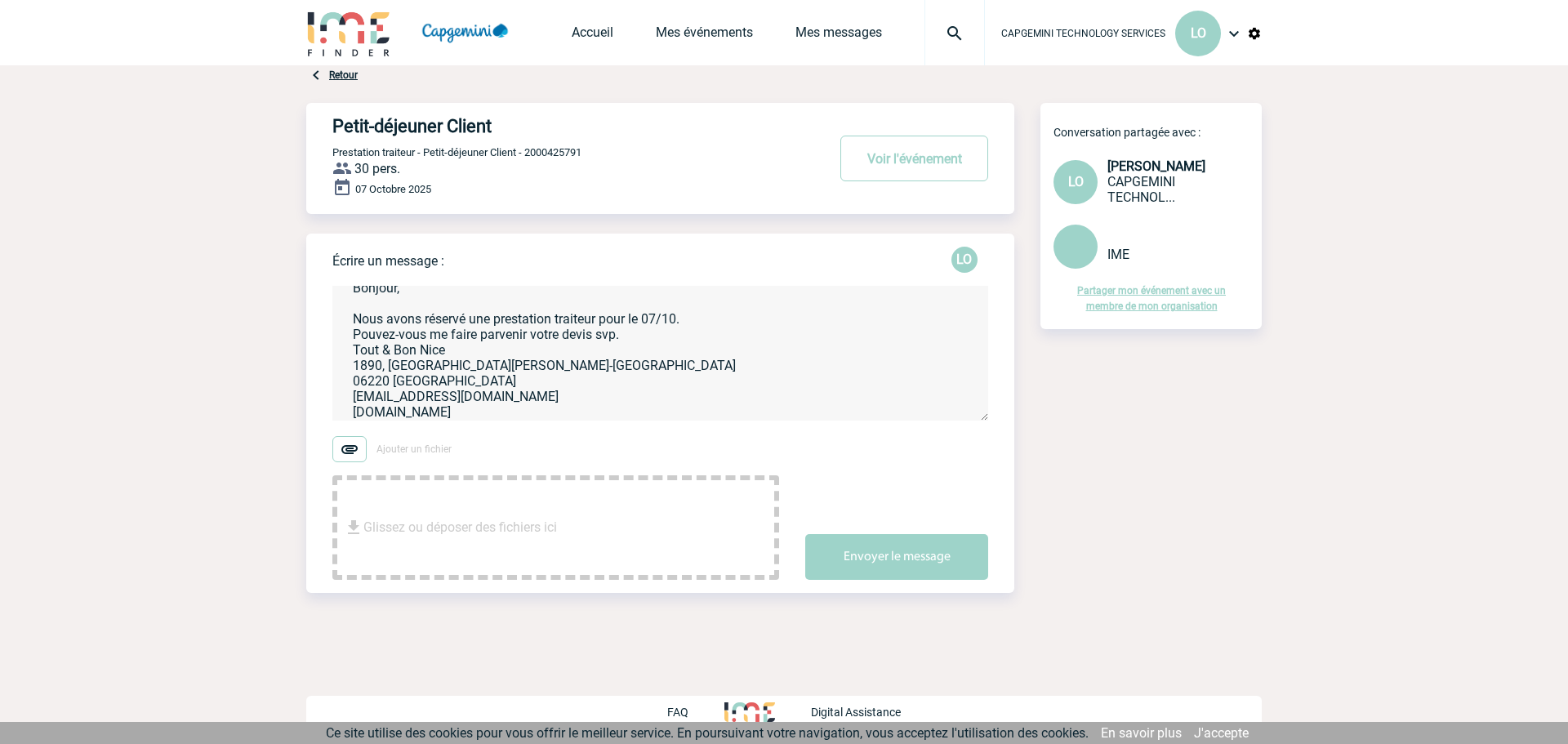
click at [623, 340] on textarea "Bonjour, Nous avons réservé une prestation traiteur pour le 07/10. Pouvez-vous …" at bounding box center [659, 354] width 656 height 135
click at [479, 394] on textarea "Bonjour, Nous avons réservé une prestation traiteur pour le 07/10. Pouvez-vous …" at bounding box center [659, 354] width 656 height 135
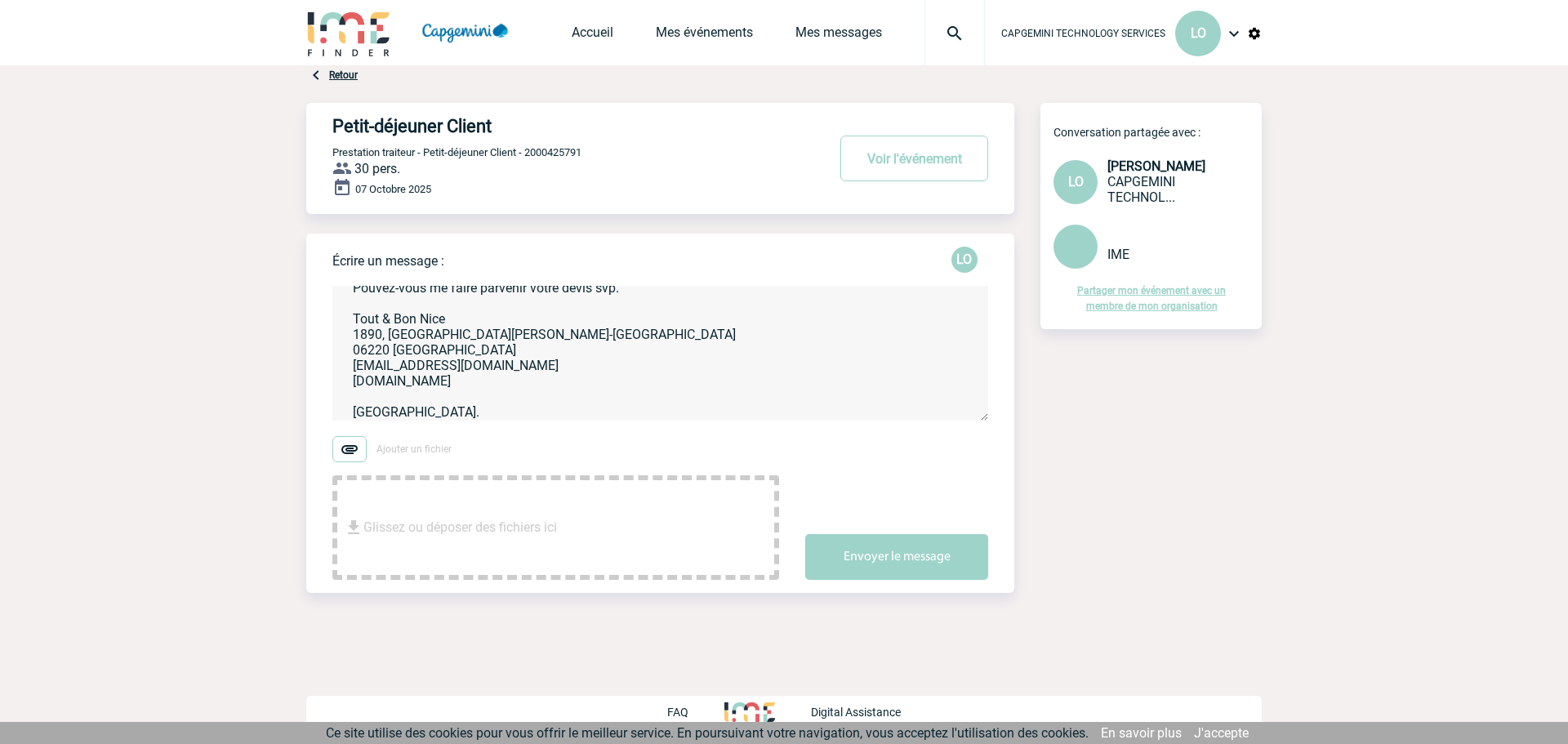
scroll to position [96, 0]
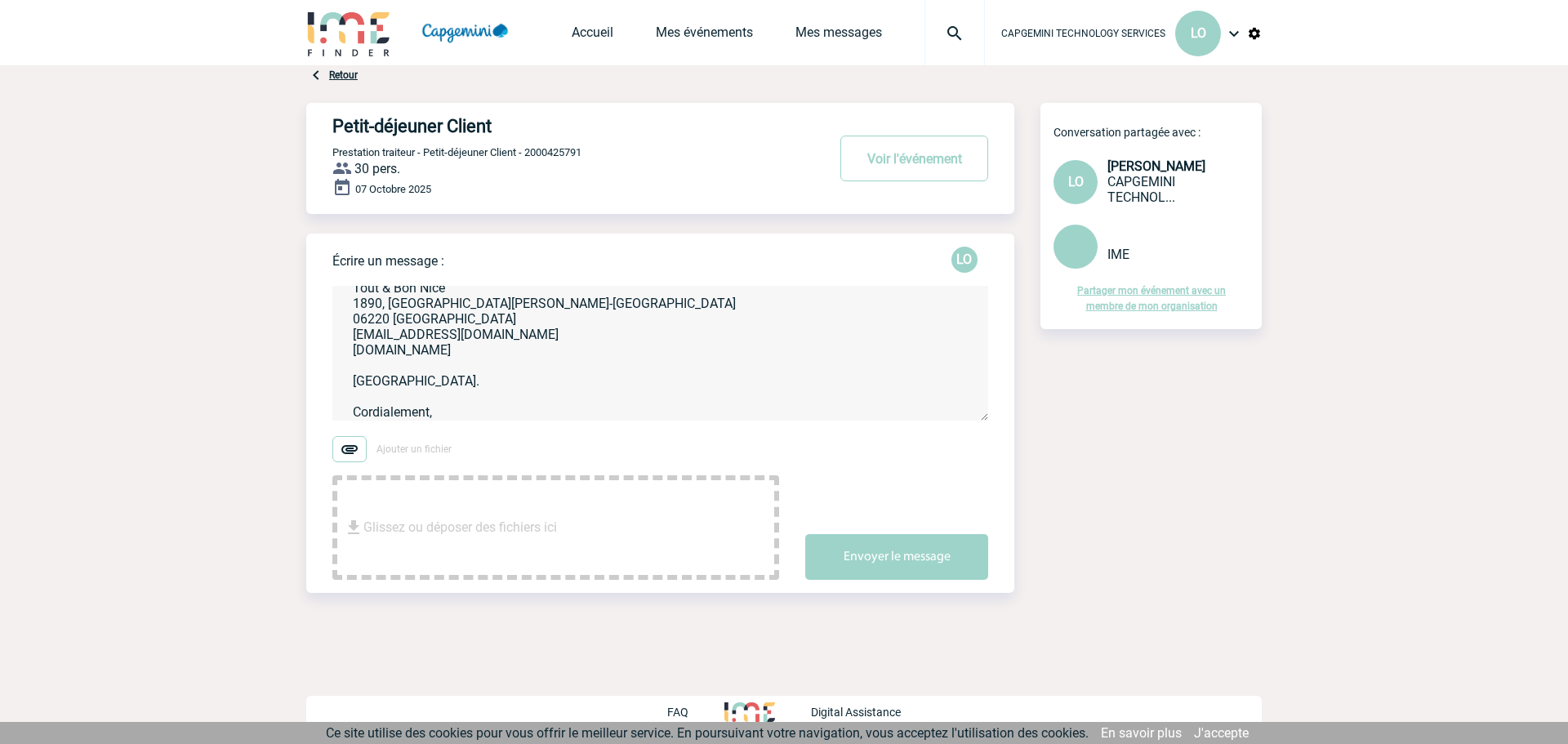
type textarea "Bonjour, Nous avons réservé une prestation traiteur pour le 07/10. Pouvez-vous …"
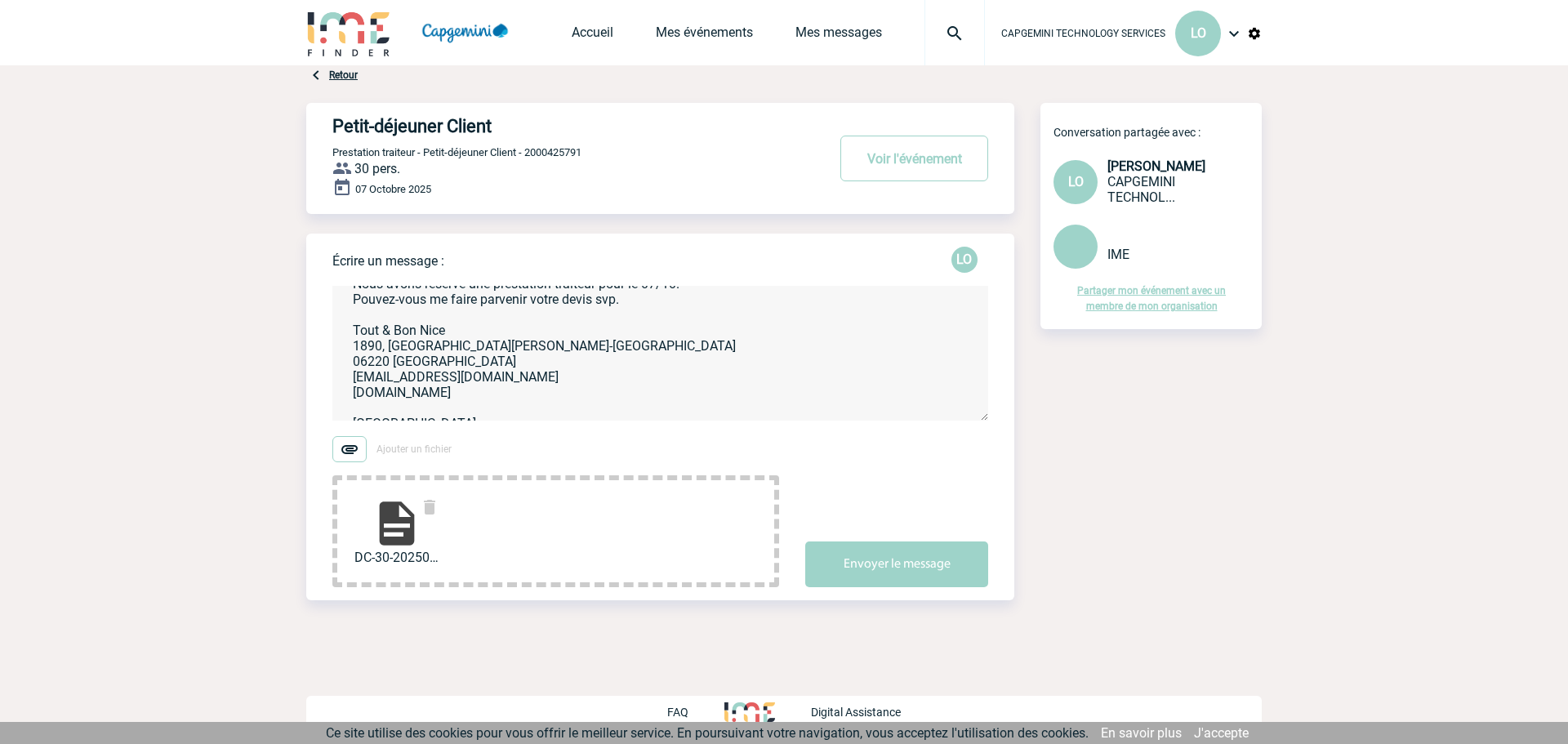
scroll to position [115, 0]
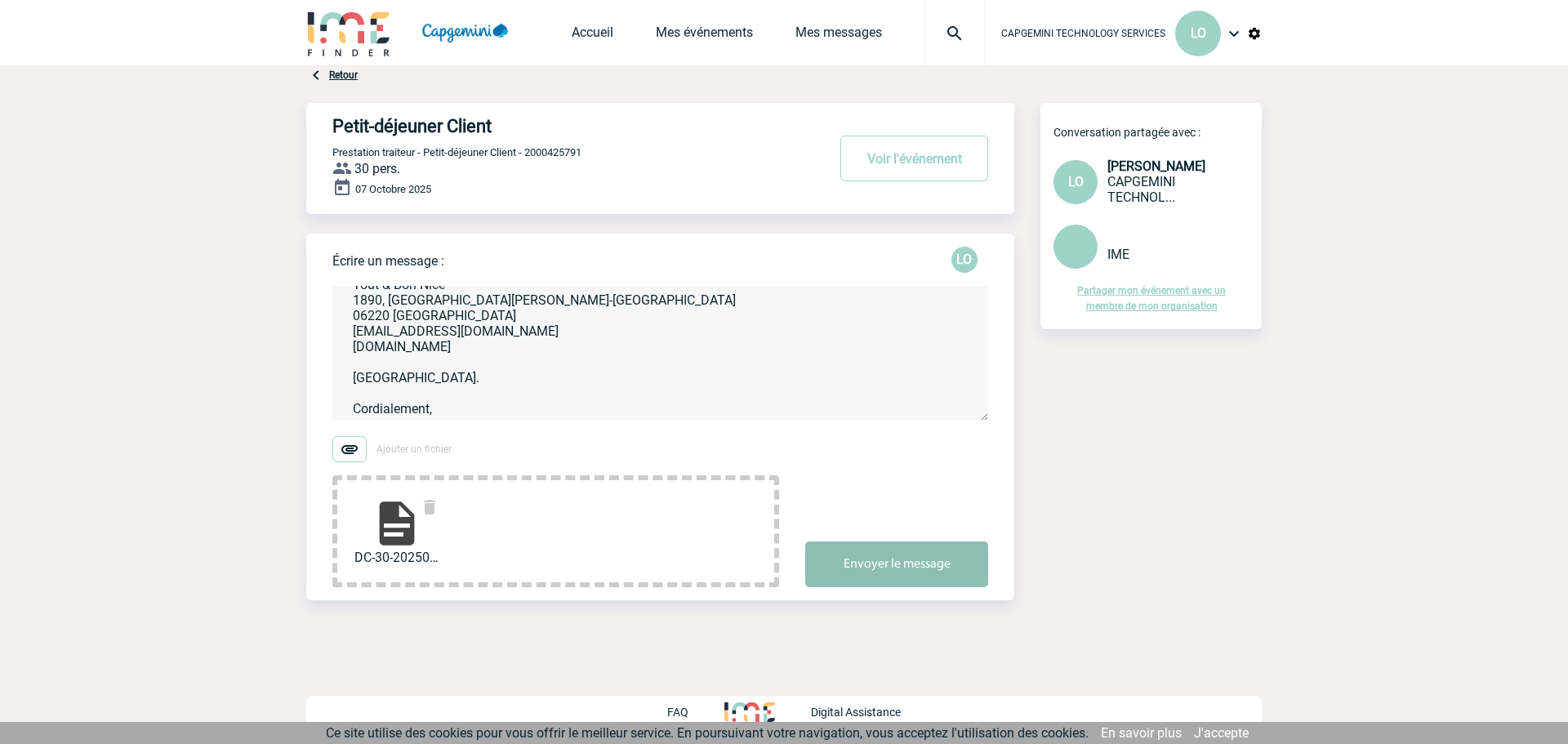
click at [935, 573] on button "Envoyer le message" at bounding box center [897, 565] width 183 height 46
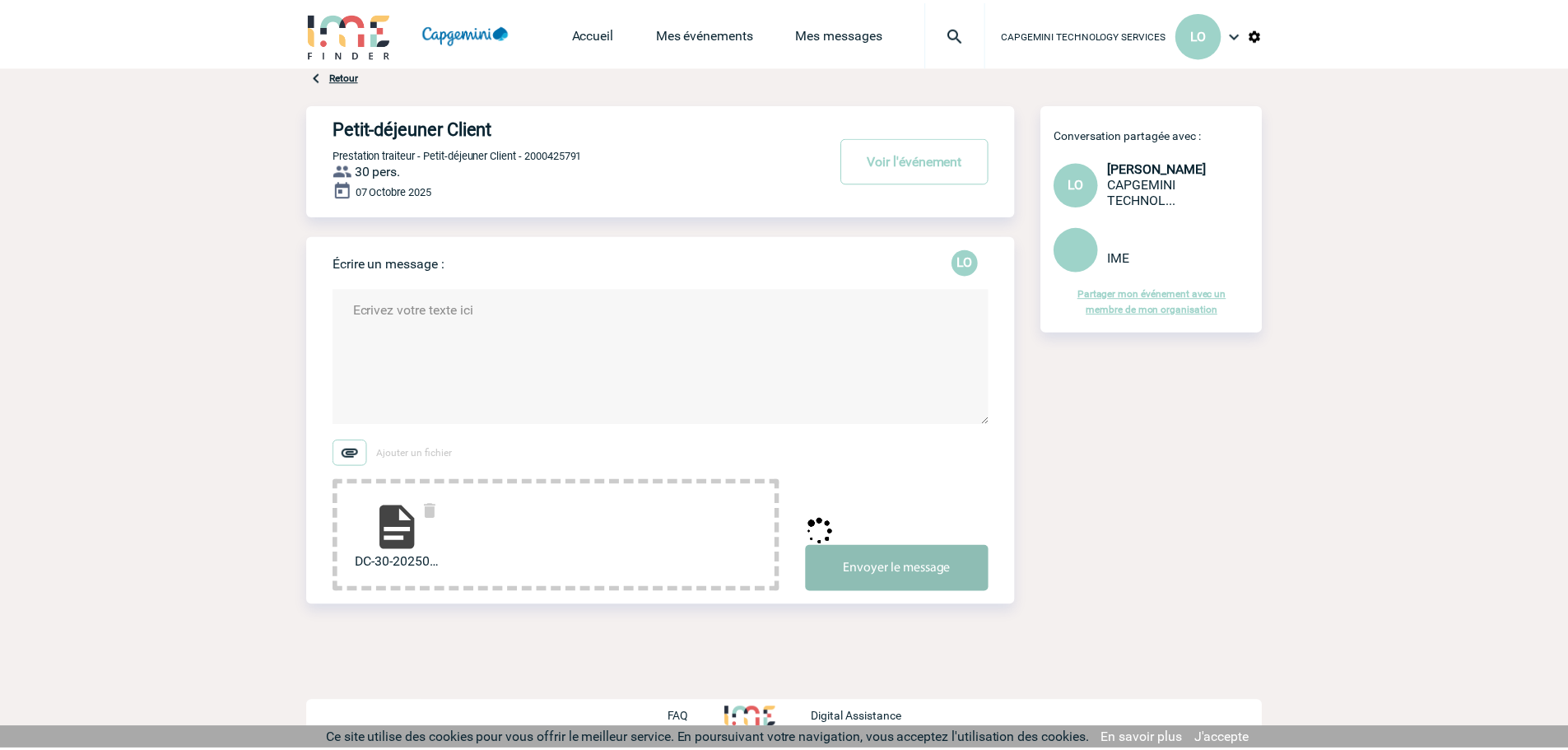
scroll to position [0, 0]
